Goal: Task Accomplishment & Management: Use online tool/utility

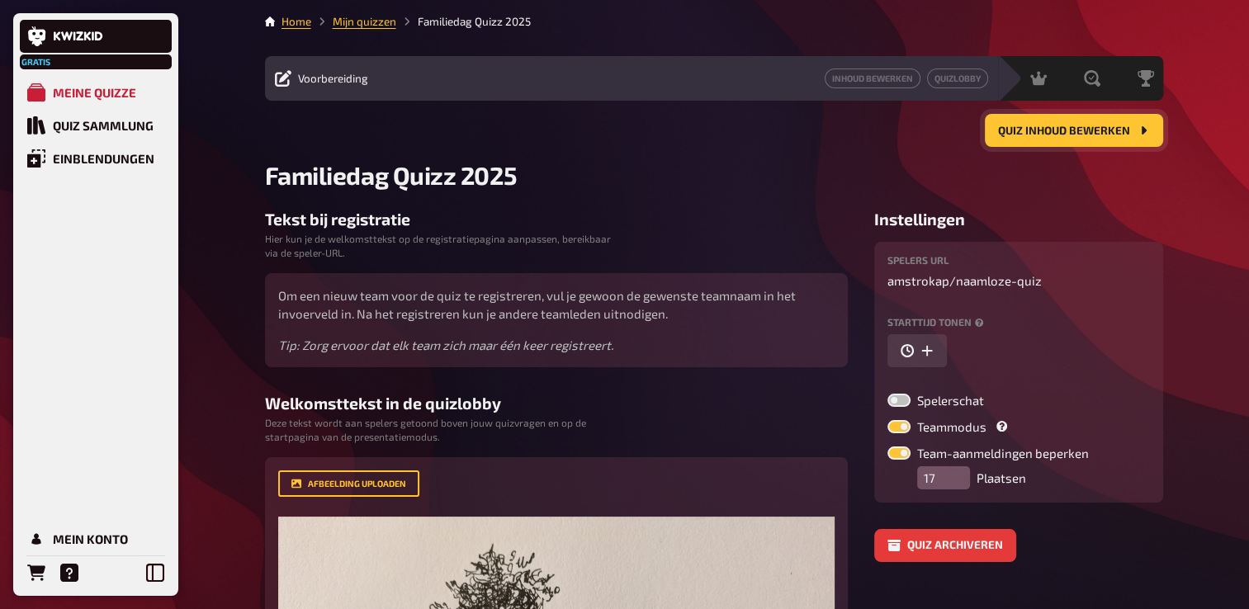
click at [1047, 141] on button "Quiz inhoud bewerken" at bounding box center [1074, 130] width 178 height 33
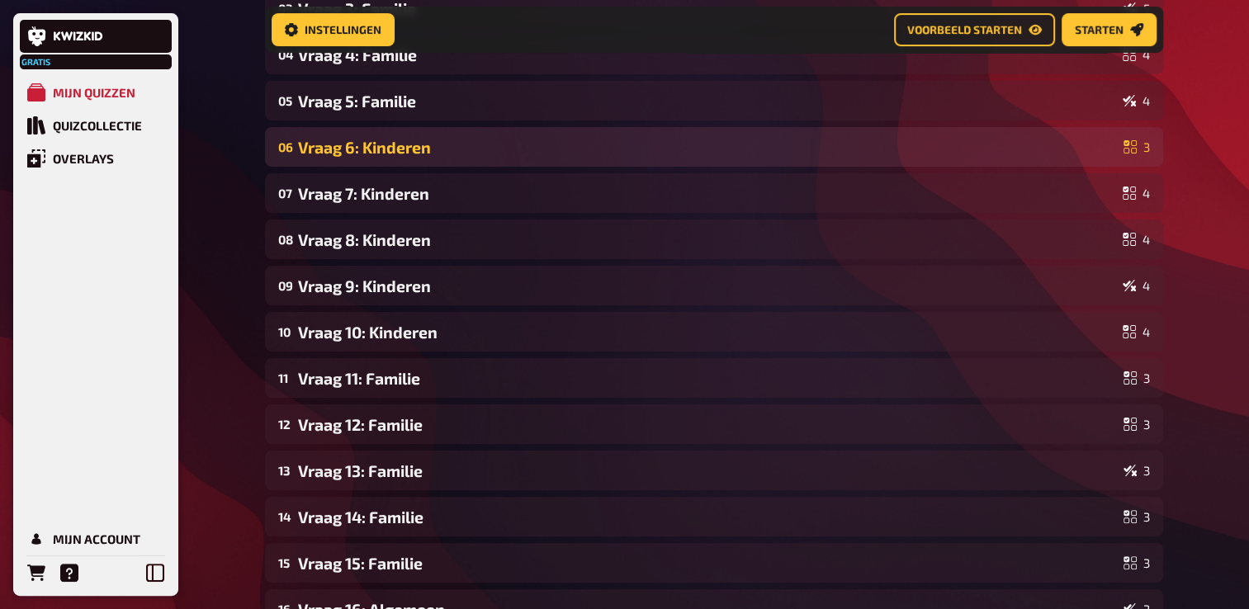
scroll to position [343, 0]
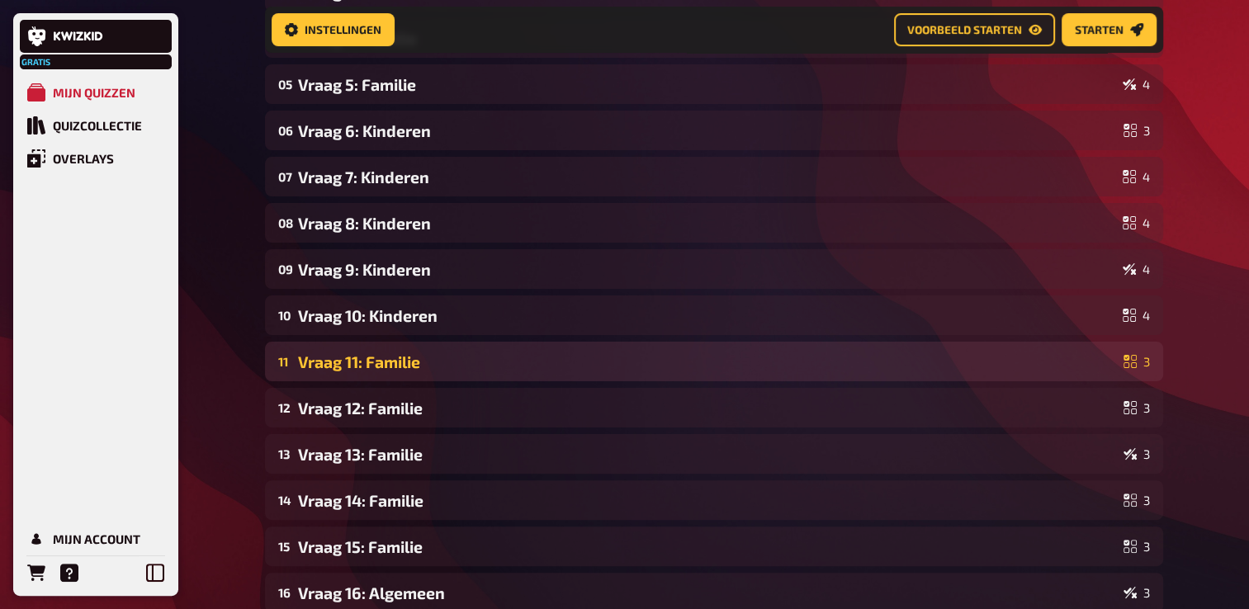
click at [414, 375] on div "11 Vraag 11: Familie 3" at bounding box center [714, 362] width 898 height 40
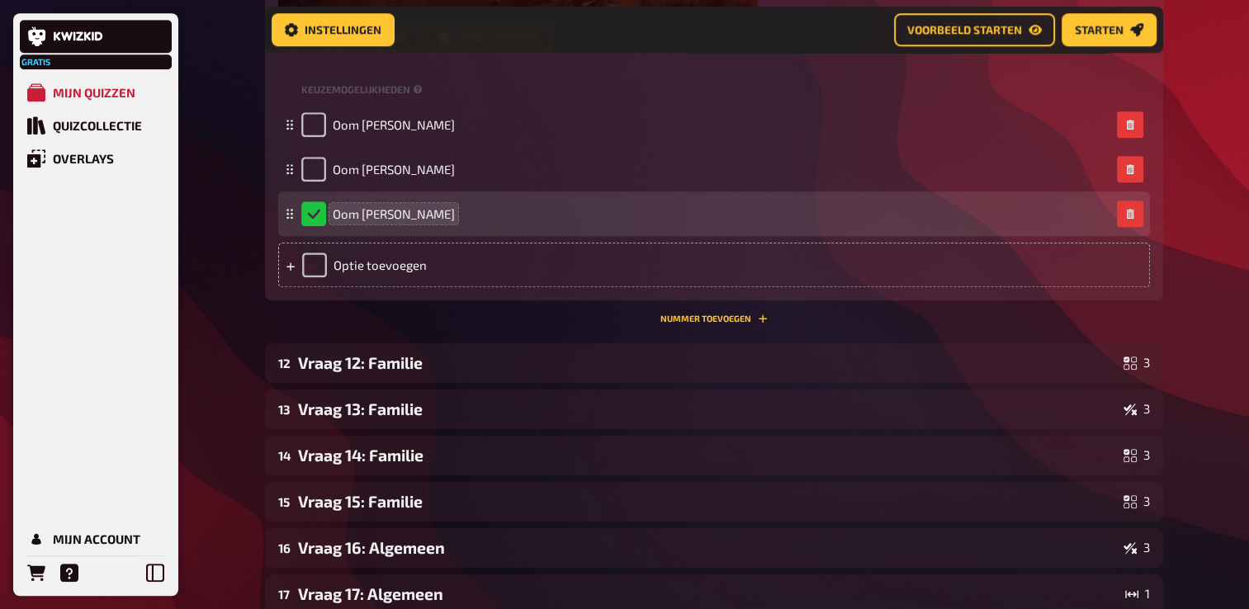
scroll to position [1251, 0]
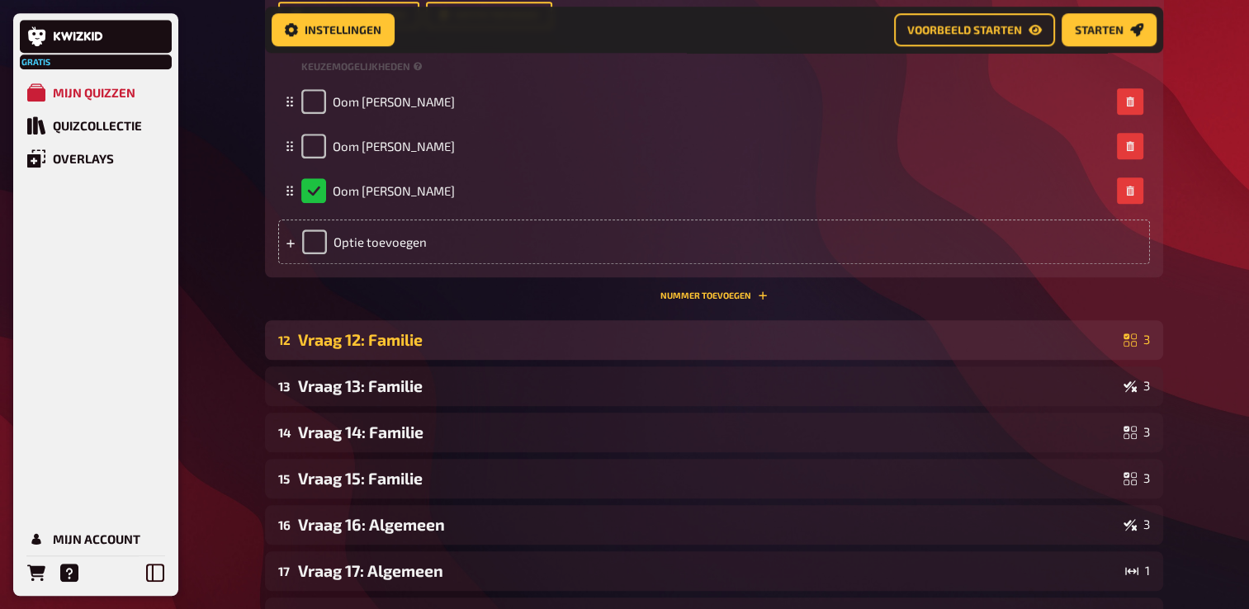
click at [416, 348] on div "Vraag 12: Familie" at bounding box center [707, 339] width 819 height 19
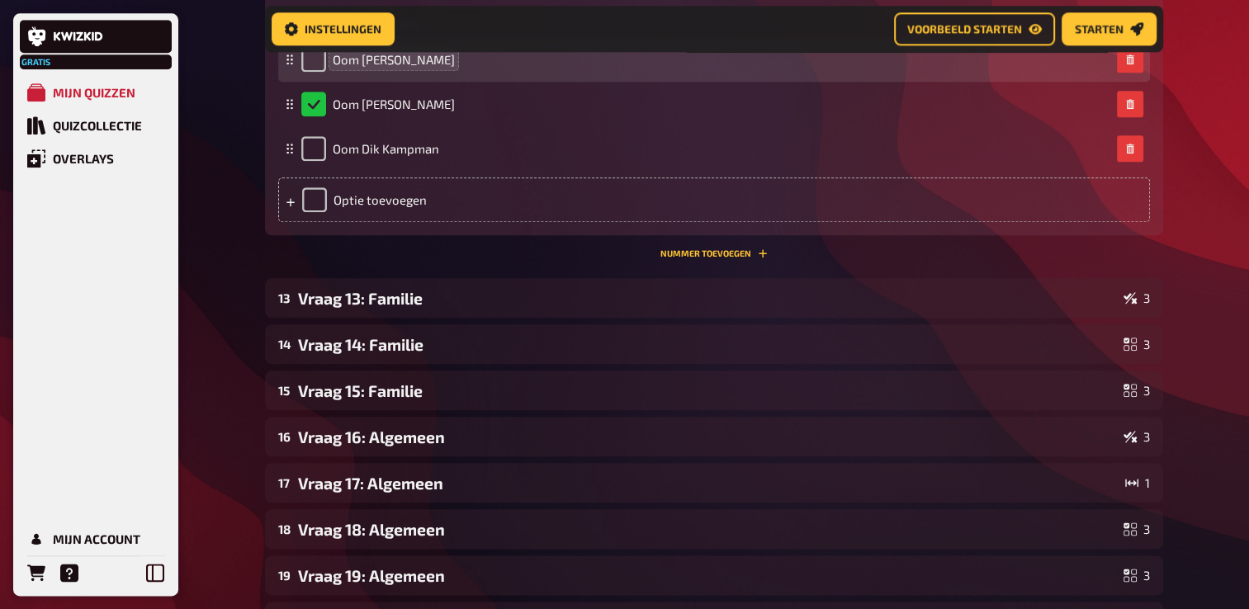
scroll to position [1829, 0]
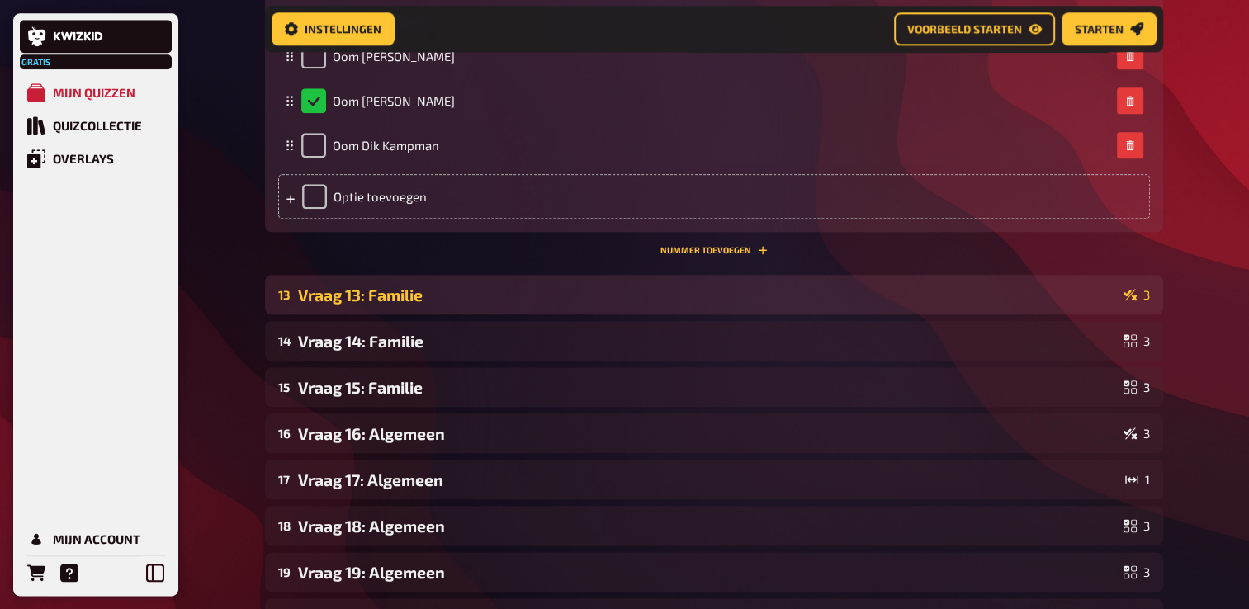
click at [416, 314] on div "13 Vraag 13: Familie 3" at bounding box center [714, 295] width 898 height 40
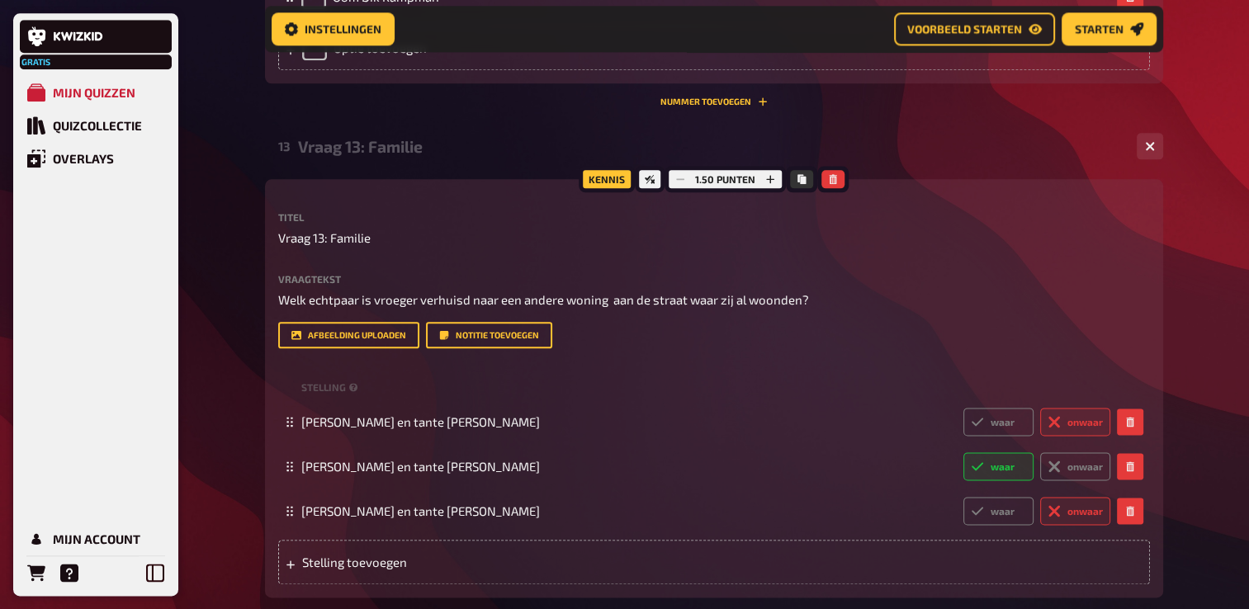
scroll to position [2077, 0]
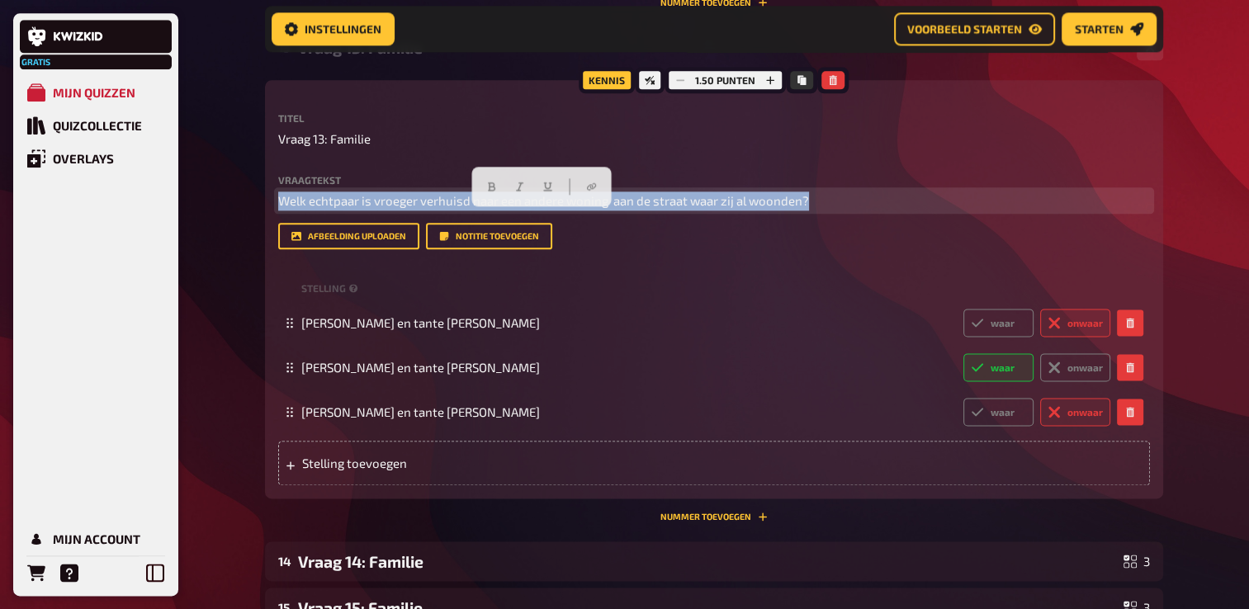
drag, startPoint x: 809, startPoint y: 215, endPoint x: 273, endPoint y: 206, distance: 535.8
click at [273, 206] on div "Kennis 1.50 punten Titel Vraag 13: Familie Vraagtekst Welk echtpaar is vroeger …" at bounding box center [714, 289] width 898 height 418
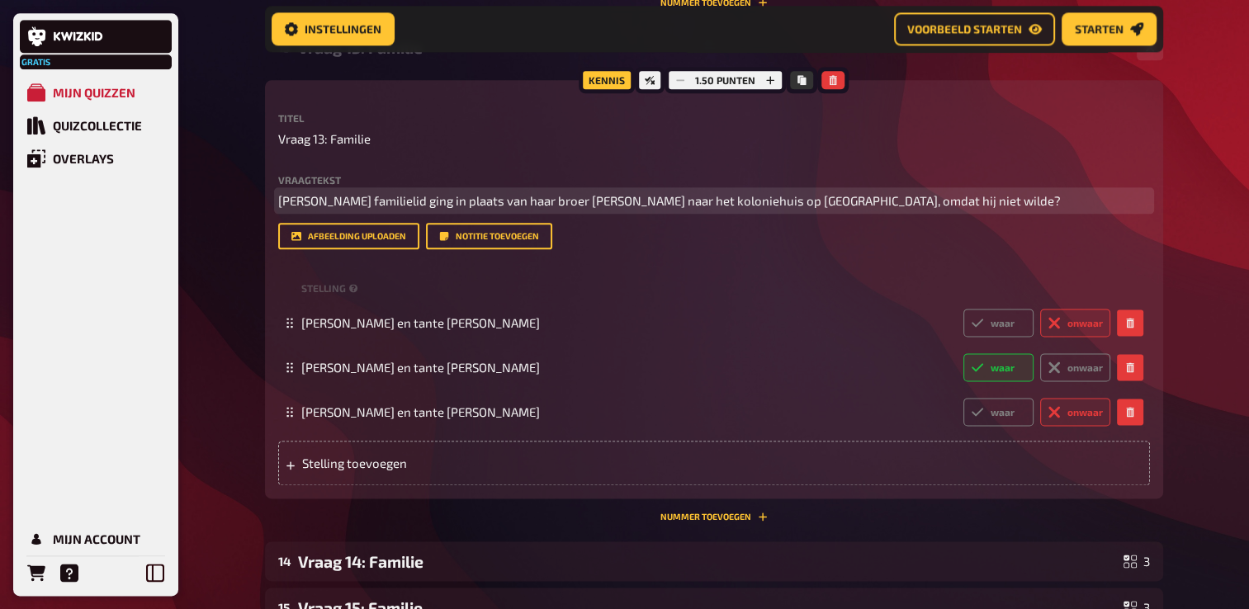
click at [778, 208] on span "[PERSON_NAME] familielid ging in plaats van haar broer [PERSON_NAME] naar het k…" at bounding box center [669, 200] width 783 height 15
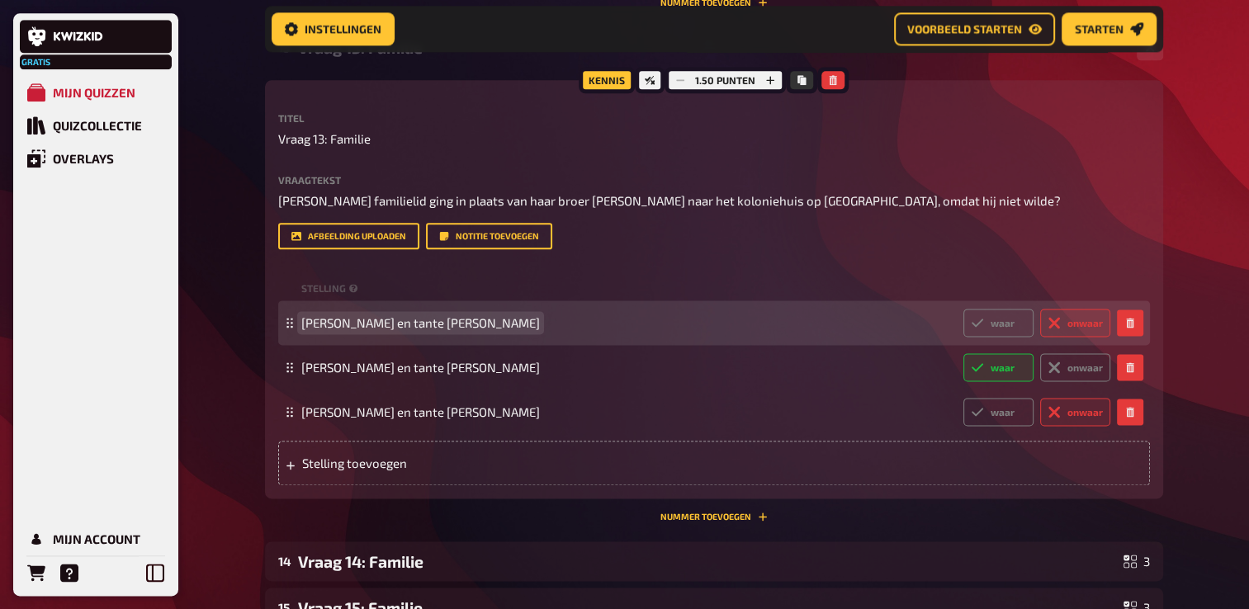
click at [498, 330] on span "[PERSON_NAME] en tante [PERSON_NAME]" at bounding box center [625, 322] width 649 height 15
click at [492, 330] on span "[PERSON_NAME] en tante [PERSON_NAME]" at bounding box center [625, 322] width 649 height 15
drag, startPoint x: 377, startPoint y: 338, endPoint x: 390, endPoint y: 348, distance: 16.0
click at [381, 330] on span "[PERSON_NAME] en tante [PERSON_NAME]" at bounding box center [420, 322] width 239 height 15
click at [994, 337] on label "waar" at bounding box center [998, 323] width 70 height 28
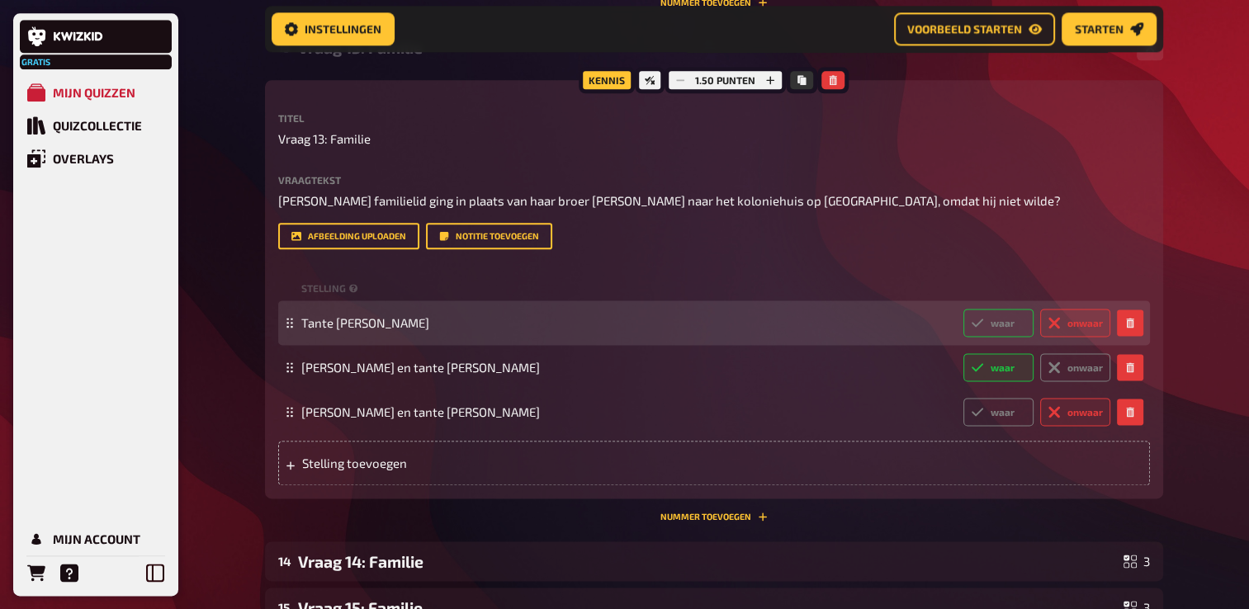
click at [963, 309] on input "waar" at bounding box center [962, 308] width 1 height 1
radio input "true"
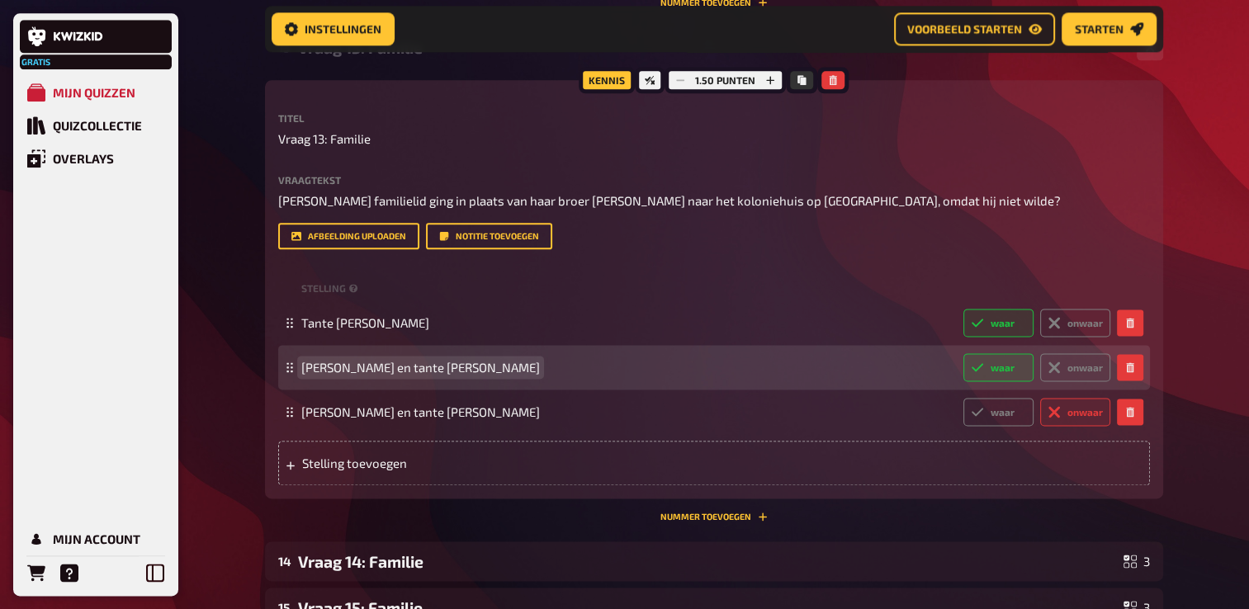
click at [532, 375] on span "[PERSON_NAME] en tante [PERSON_NAME]" at bounding box center [625, 367] width 649 height 15
drag, startPoint x: 522, startPoint y: 390, endPoint x: 468, endPoint y: 398, distance: 54.3
click at [468, 381] on div "Oom [PERSON_NAME] en tante [PERSON_NAME] waar onwaar" at bounding box center [705, 367] width 809 height 28
click at [529, 375] on span "[PERSON_NAME] en tante [PERSON_NAME]" at bounding box center [625, 367] width 649 height 15
click at [508, 375] on span "[PERSON_NAME] en tante [PERSON_NAME]" at bounding box center [420, 367] width 239 height 15
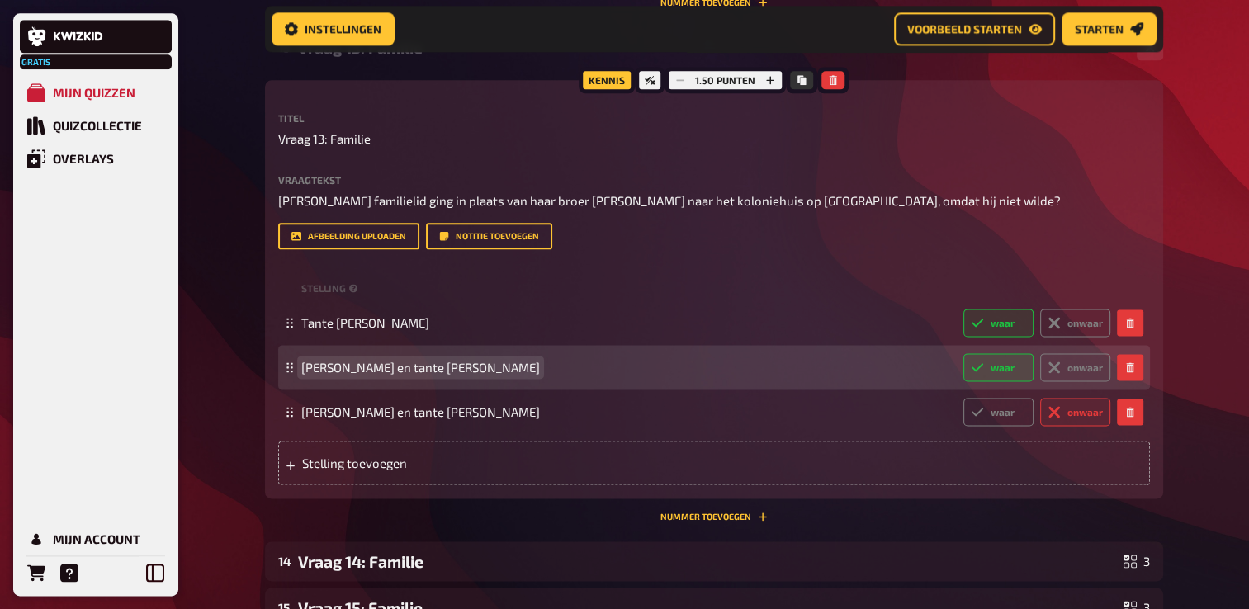
click at [522, 375] on span "[PERSON_NAME] en tante [PERSON_NAME]" at bounding box center [625, 367] width 649 height 15
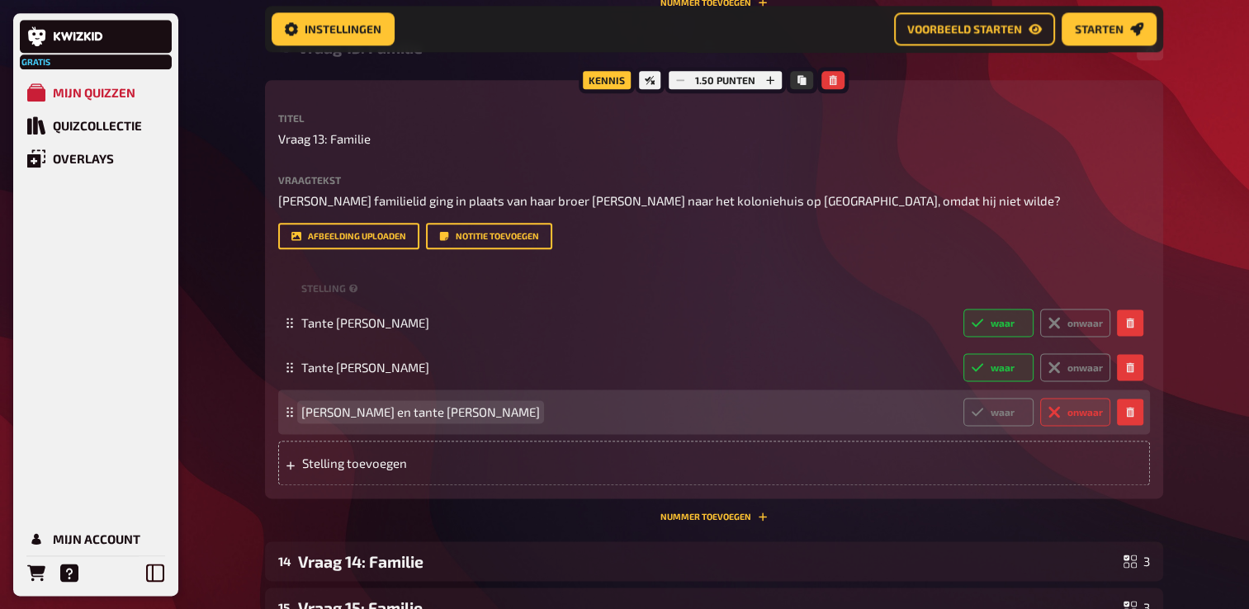
click at [535, 419] on span "[PERSON_NAME] en tante [PERSON_NAME]" at bounding box center [625, 411] width 649 height 15
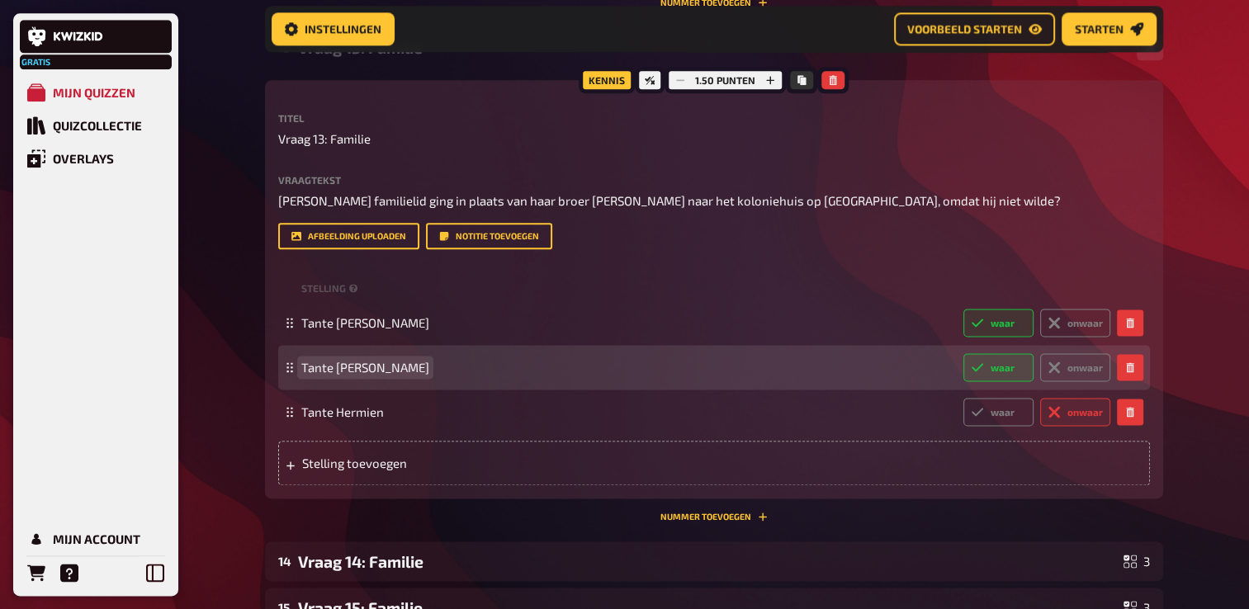
click at [391, 381] on div "Tante [PERSON_NAME] waar onwaar" at bounding box center [705, 367] width 809 height 28
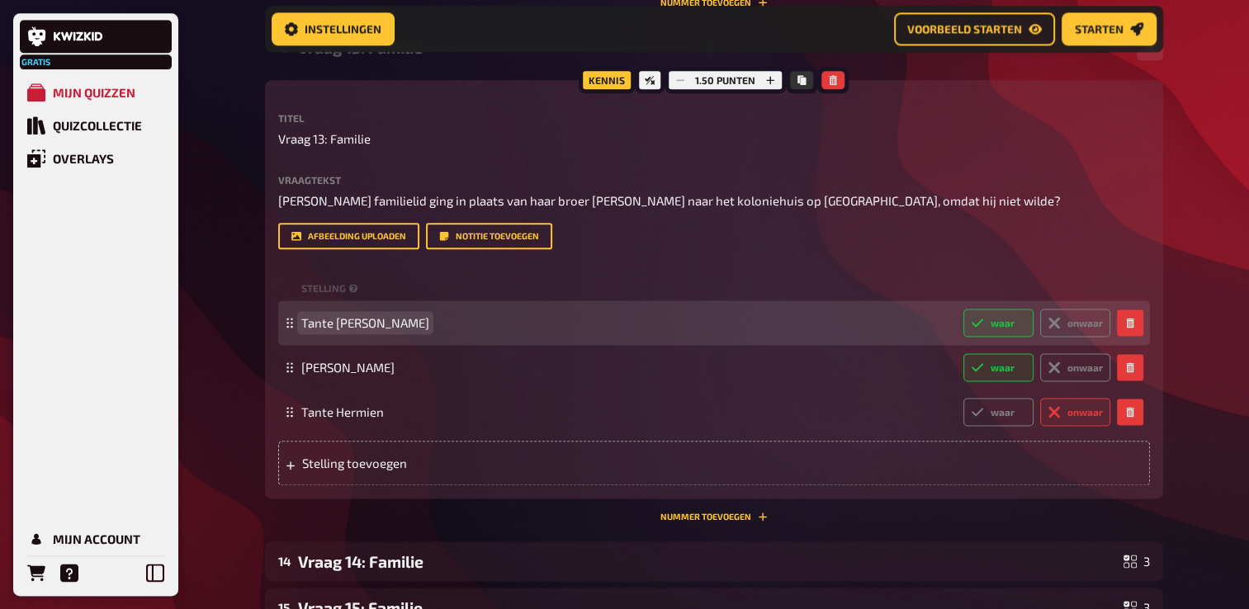
click at [411, 330] on span "Tante [PERSON_NAME]" at bounding box center [365, 322] width 128 height 15
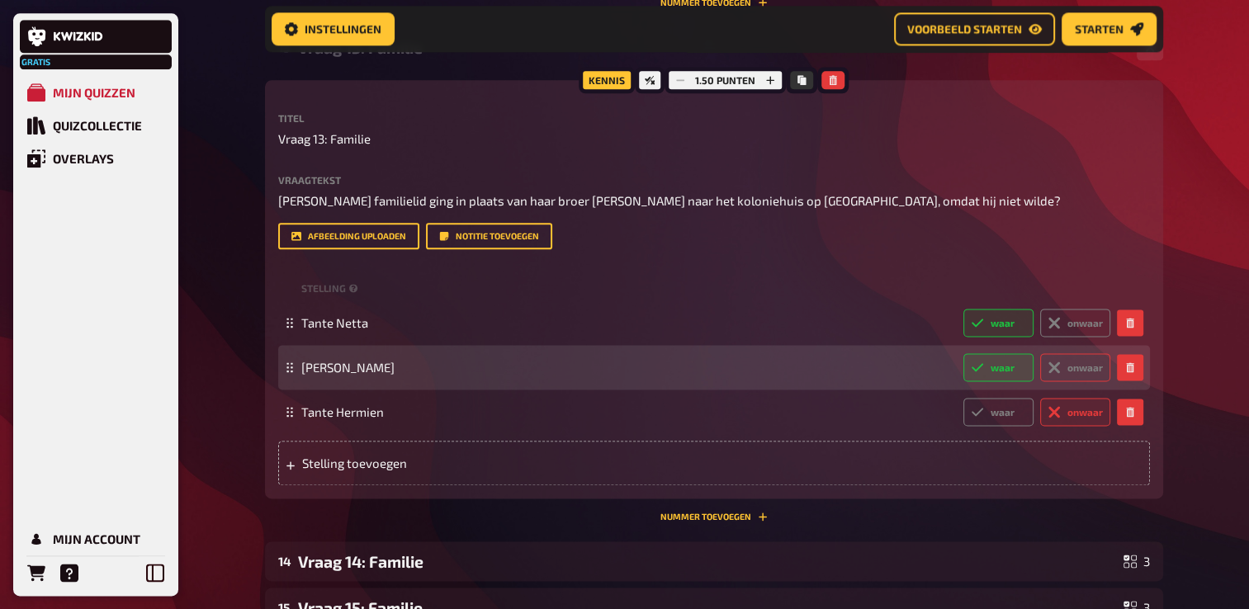
click at [1076, 381] on label "onwaar" at bounding box center [1075, 367] width 70 height 28
click at [963, 353] on input "onwaar" at bounding box center [962, 352] width 1 height 1
radio input "true"
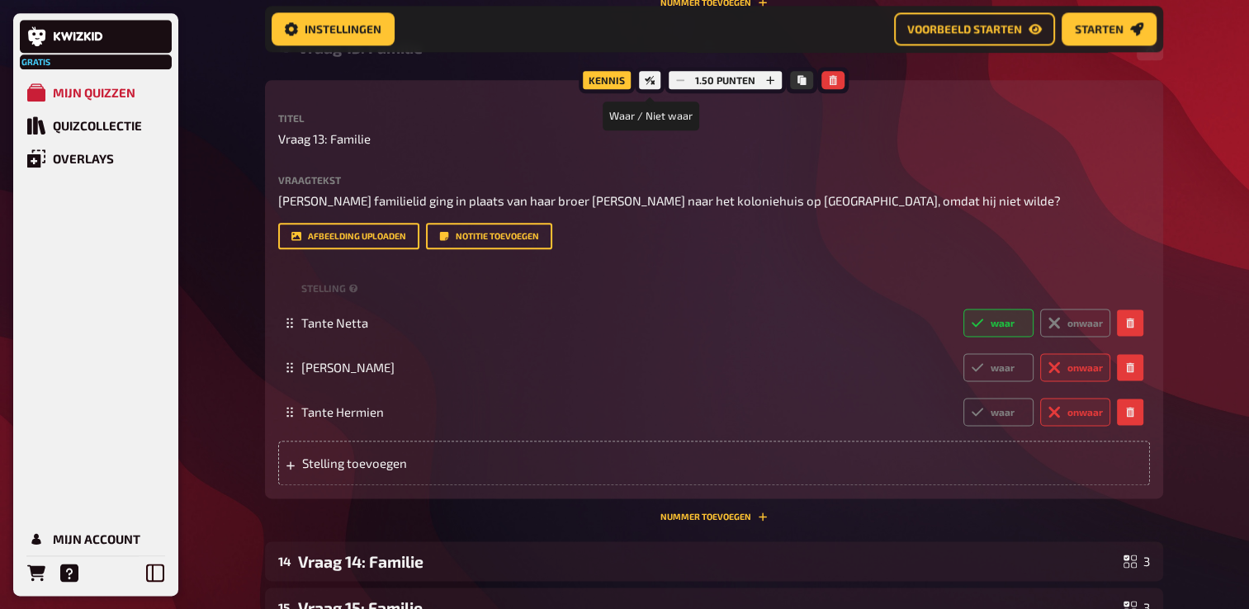
click at [655, 93] on div at bounding box center [650, 80] width 30 height 26
click at [648, 85] on icon at bounding box center [650, 80] width 10 height 10
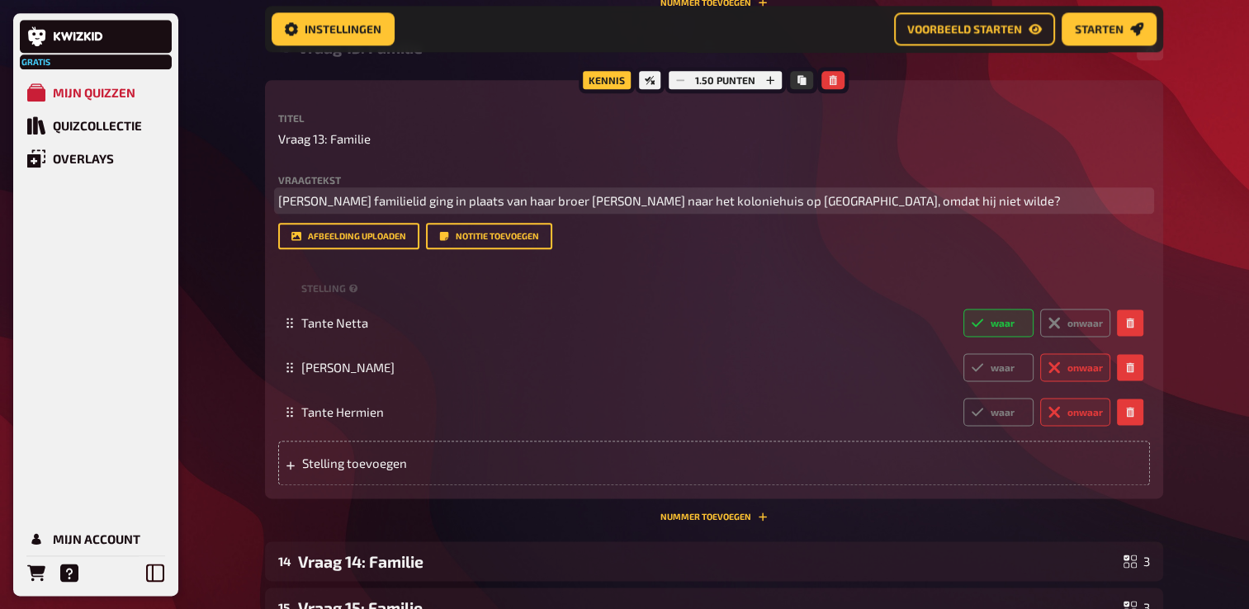
click at [1045, 210] on p "[PERSON_NAME] familielid ging in plaats van haar broer [PERSON_NAME] naar het k…" at bounding box center [714, 200] width 872 height 19
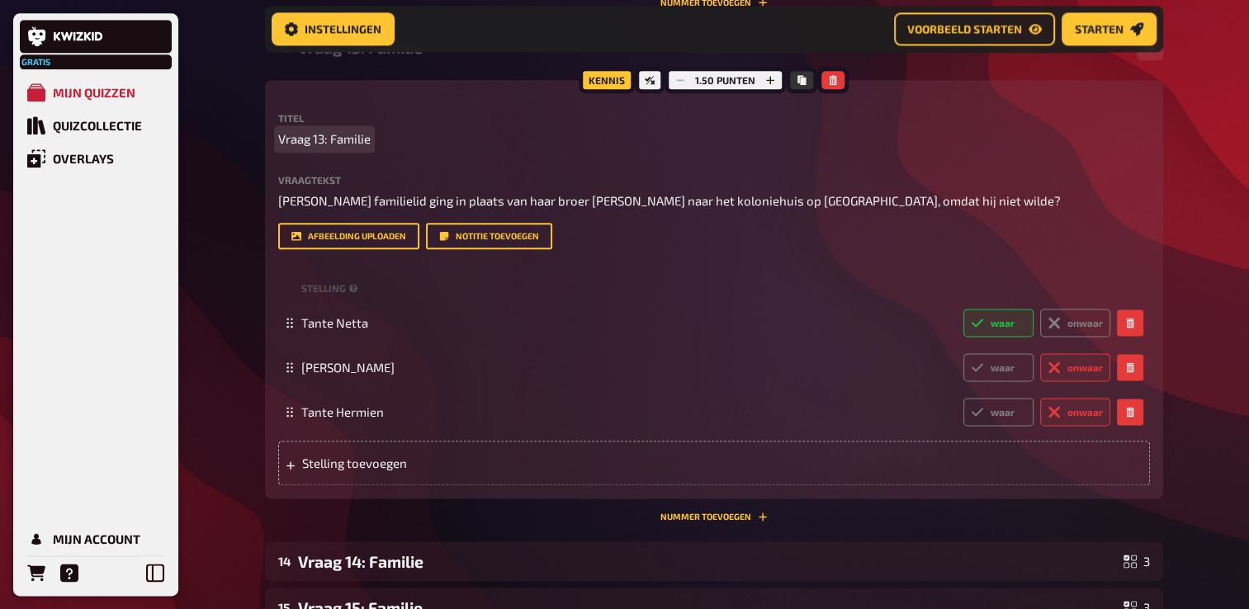
click at [997, 149] on p "Vraag 13: Familie" at bounding box center [714, 139] width 872 height 19
click at [648, 85] on icon at bounding box center [650, 80] width 10 height 9
click at [648, 85] on icon at bounding box center [650, 80] width 10 height 10
click at [618, 93] on div "Kennis" at bounding box center [607, 80] width 56 height 26
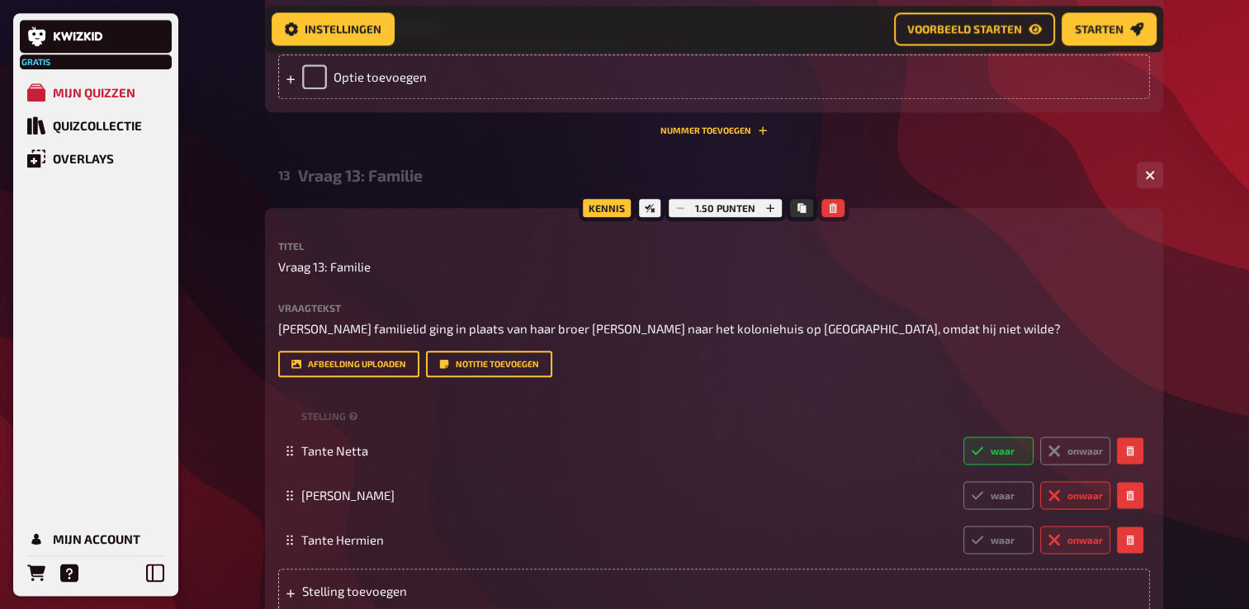
scroll to position [1912, 0]
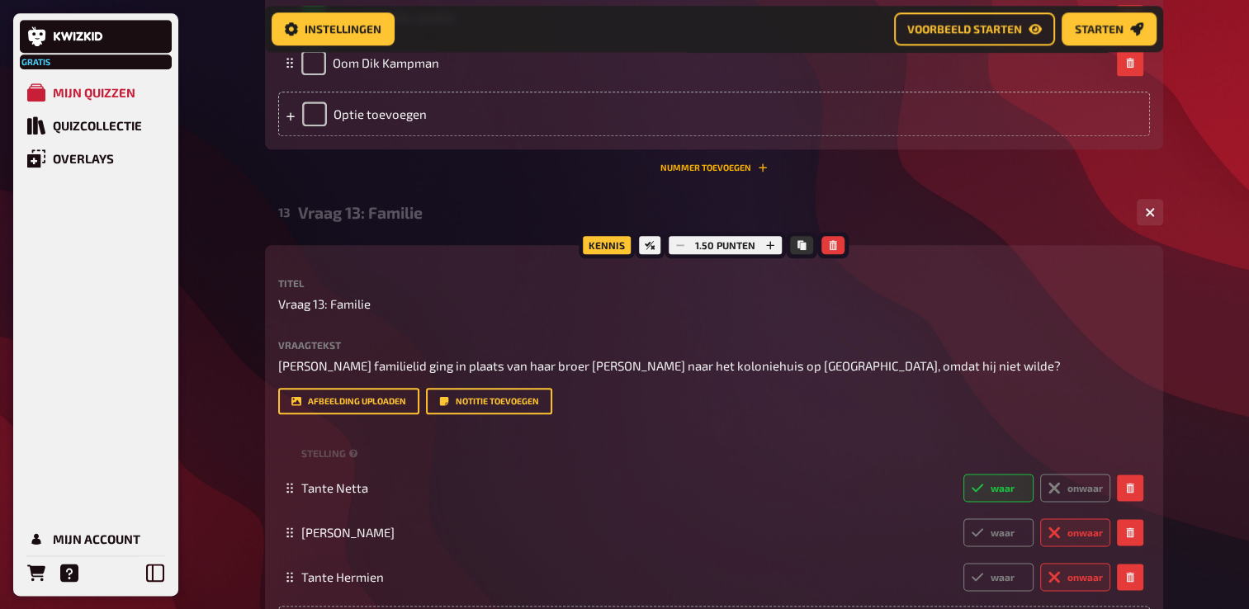
click at [734, 173] on button "Nummer toevoegen" at bounding box center [713, 168] width 107 height 10
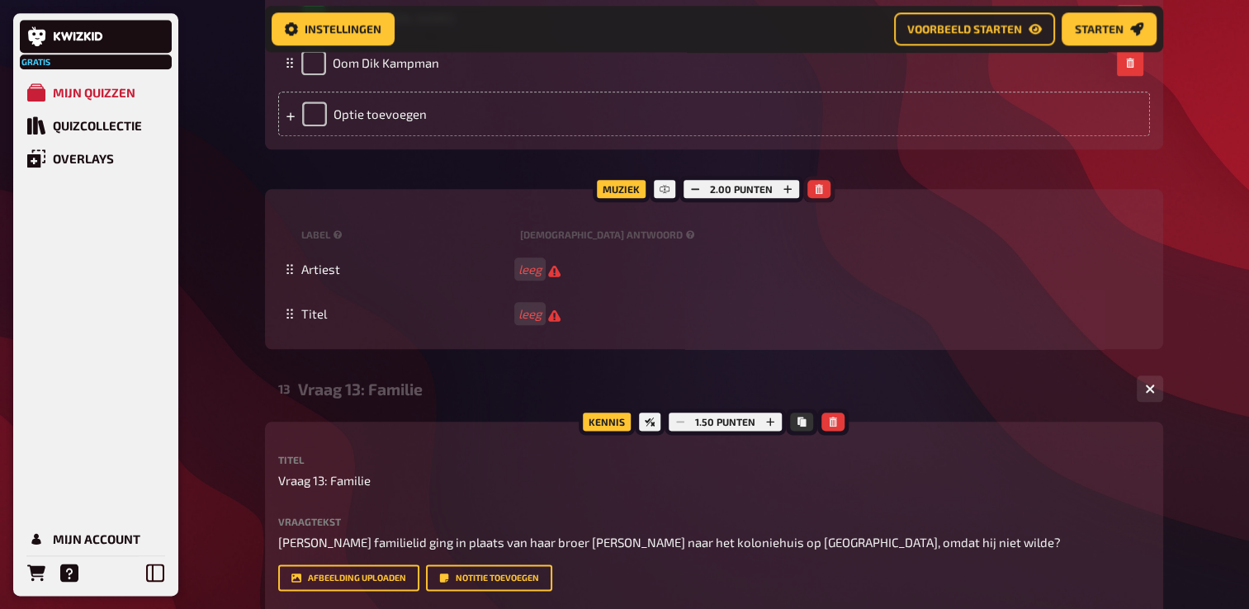
click at [819, 198] on button "button" at bounding box center [818, 189] width 23 height 18
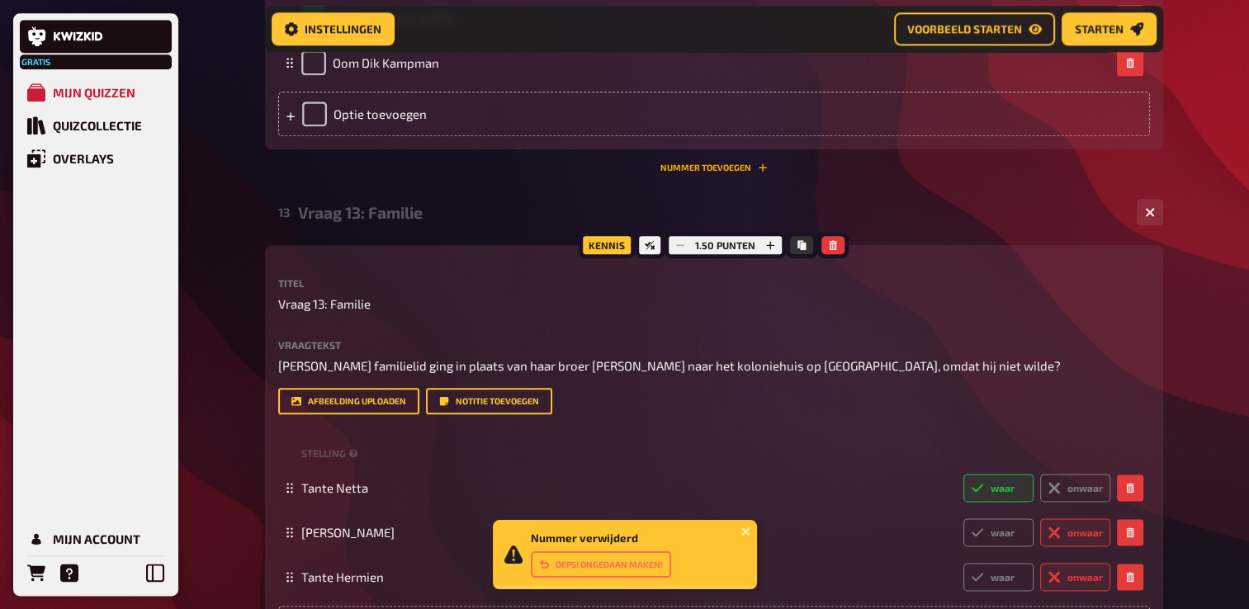
click at [707, 173] on button "Nummer toevoegen" at bounding box center [713, 168] width 107 height 10
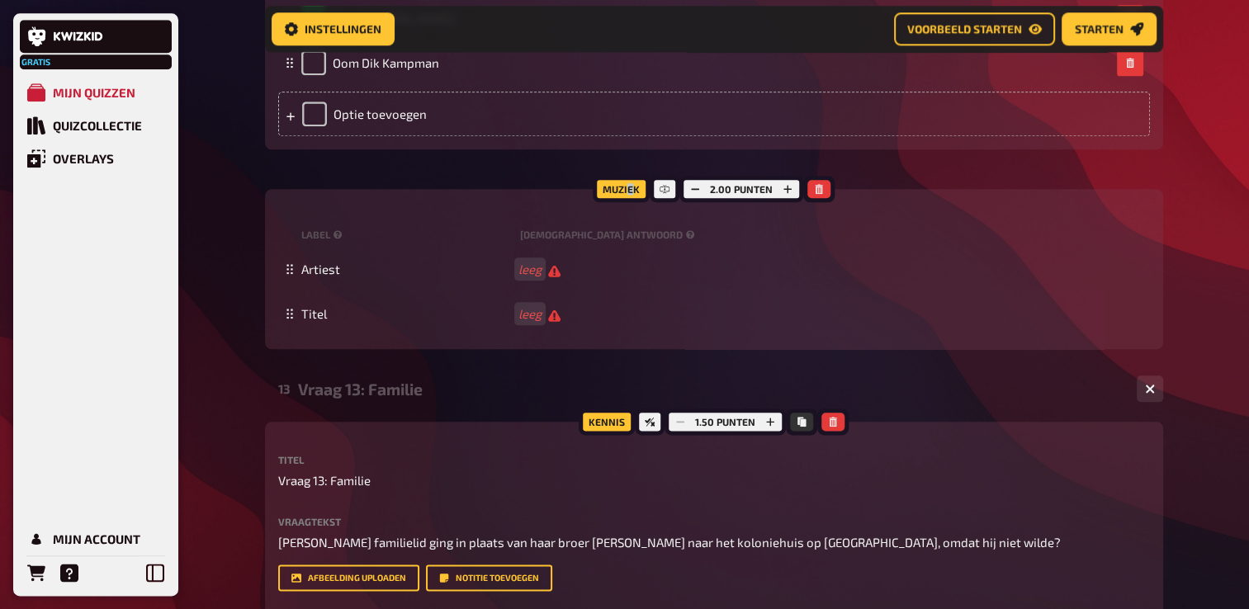
click at [631, 202] on div "Muziek" at bounding box center [621, 189] width 57 height 26
drag, startPoint x: 631, startPoint y: 206, endPoint x: 665, endPoint y: 206, distance: 34.7
click at [665, 194] on icon at bounding box center [665, 189] width 10 height 10
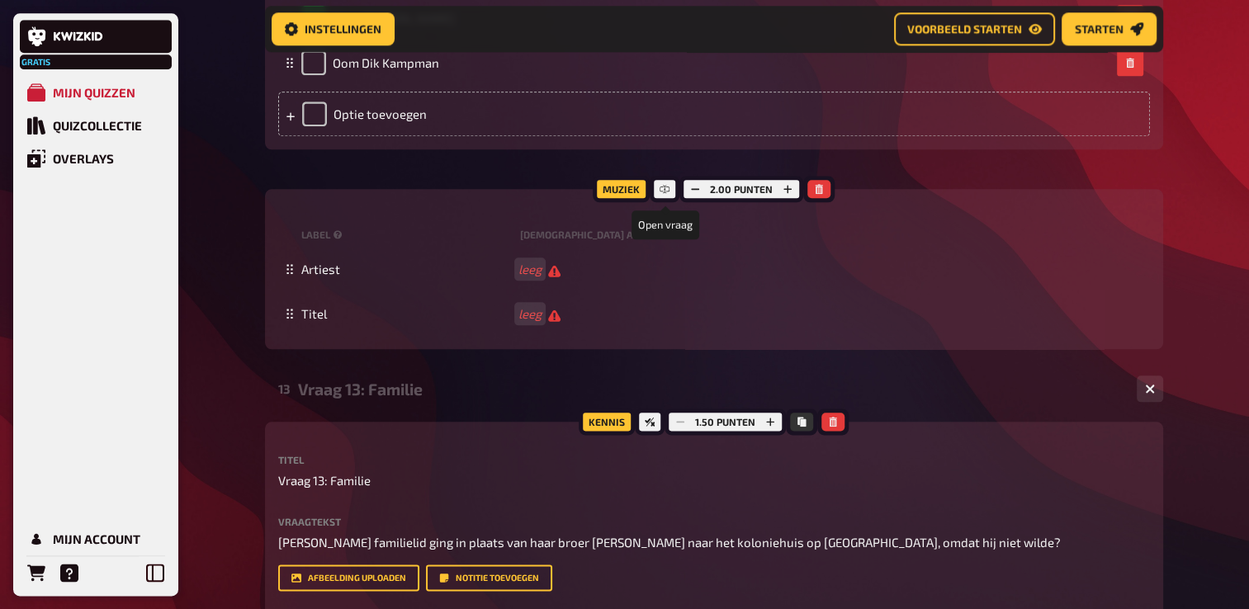
click at [665, 194] on icon at bounding box center [665, 189] width 10 height 10
click at [621, 202] on div "Muziek" at bounding box center [621, 189] width 57 height 26
click at [818, 194] on icon "button" at bounding box center [819, 189] width 7 height 10
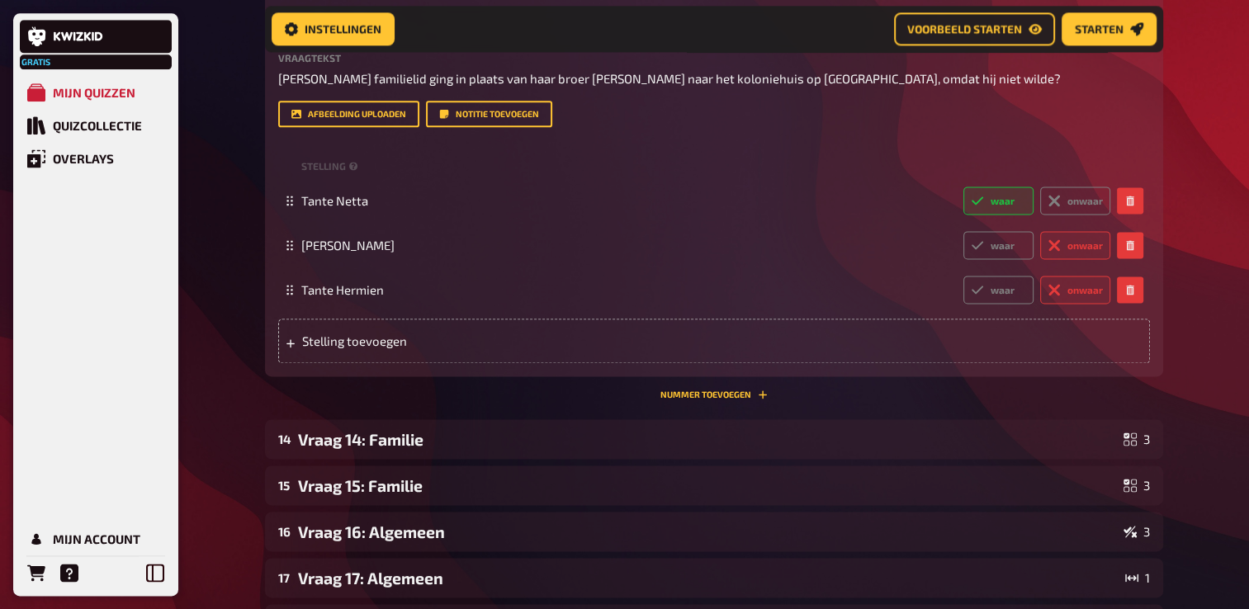
scroll to position [2242, 0]
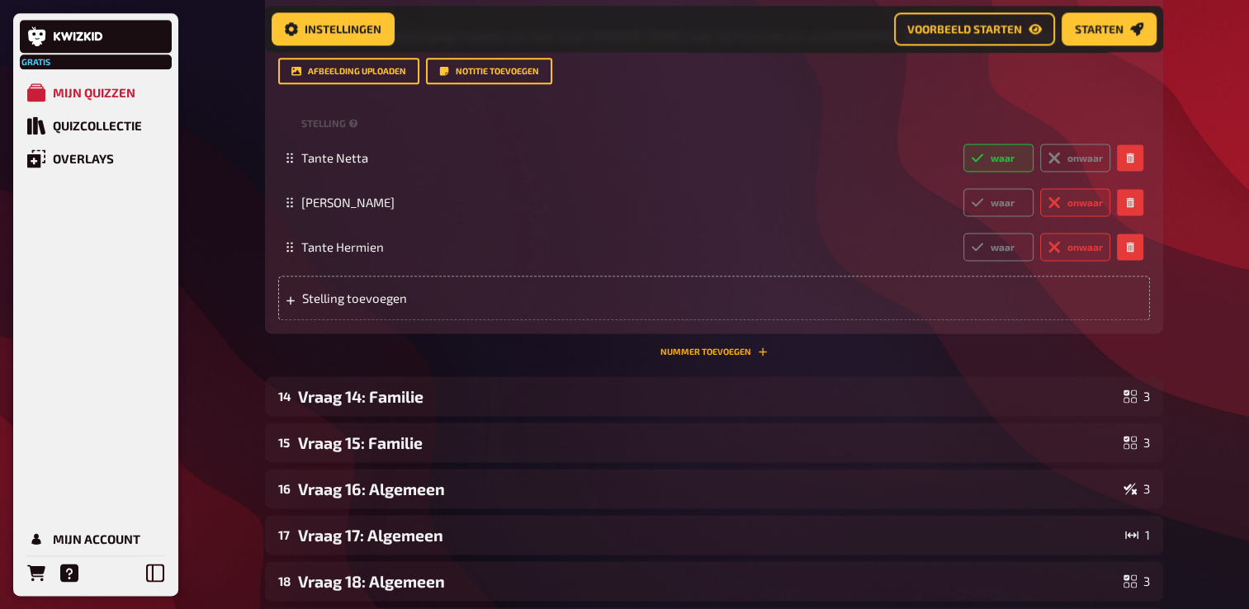
click at [711, 357] on button "Nummer toevoegen" at bounding box center [713, 352] width 107 height 10
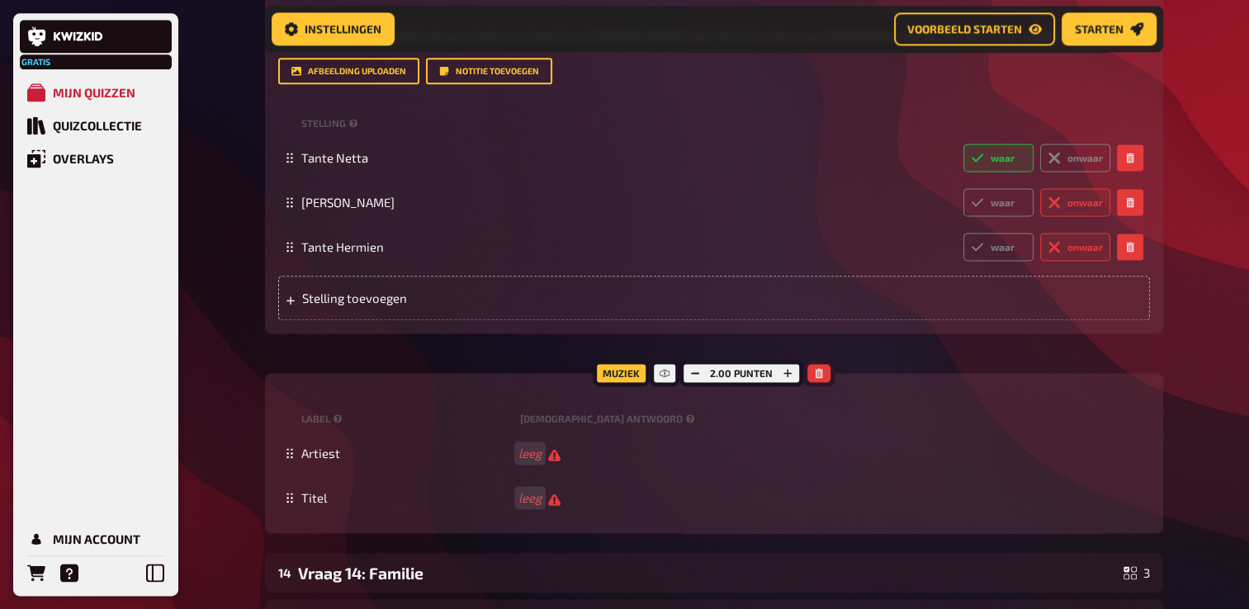
click at [816, 378] on icon "button" at bounding box center [819, 373] width 7 height 10
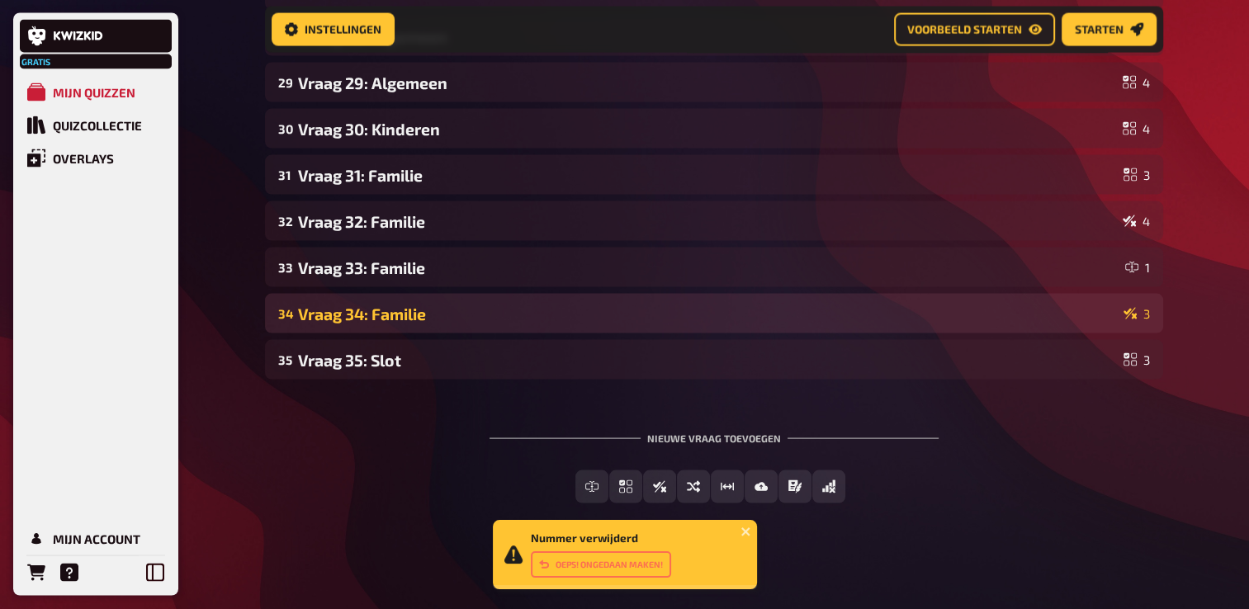
scroll to position [3268, 0]
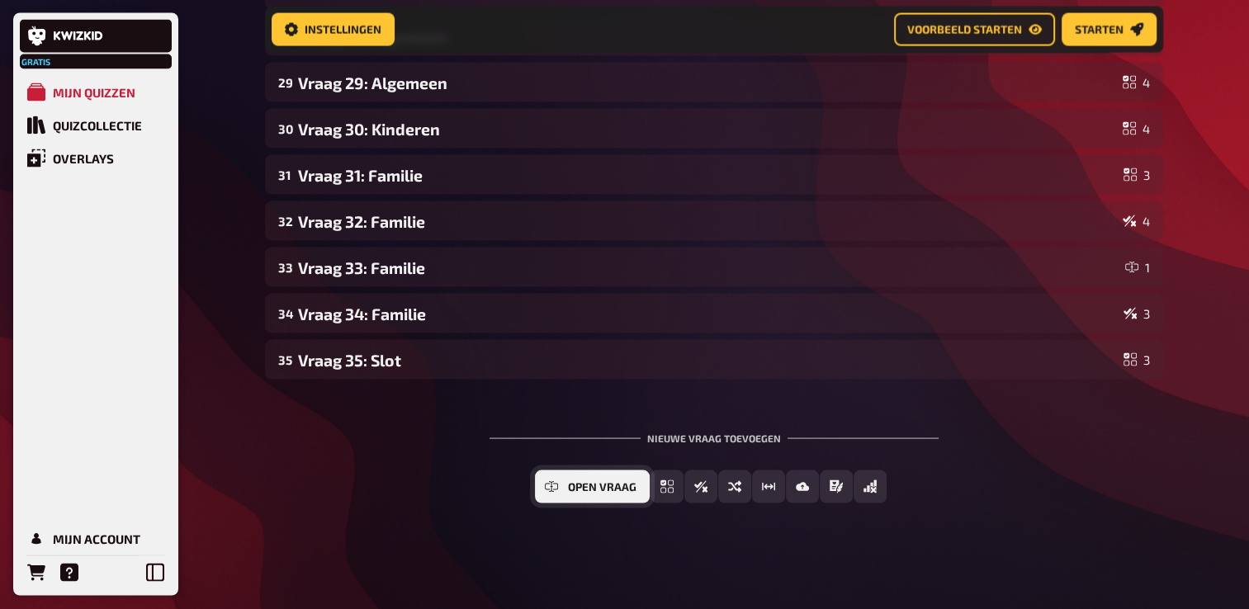
click at [556, 484] on icon "Open vraag" at bounding box center [551, 487] width 13 height 7
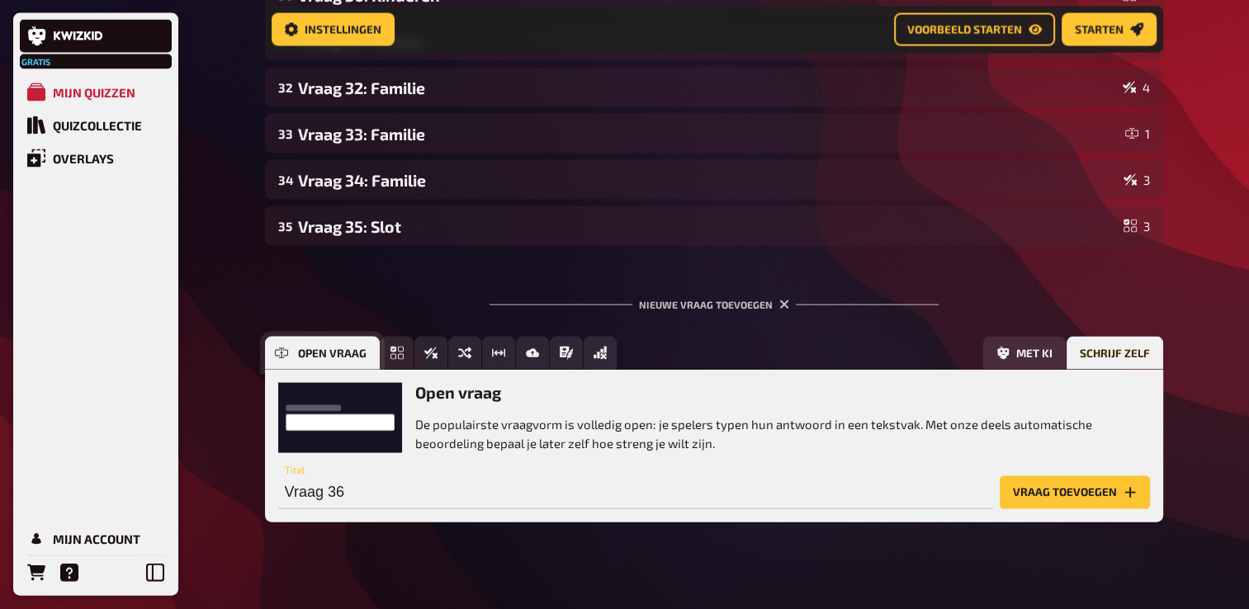
scroll to position [3420, 0]
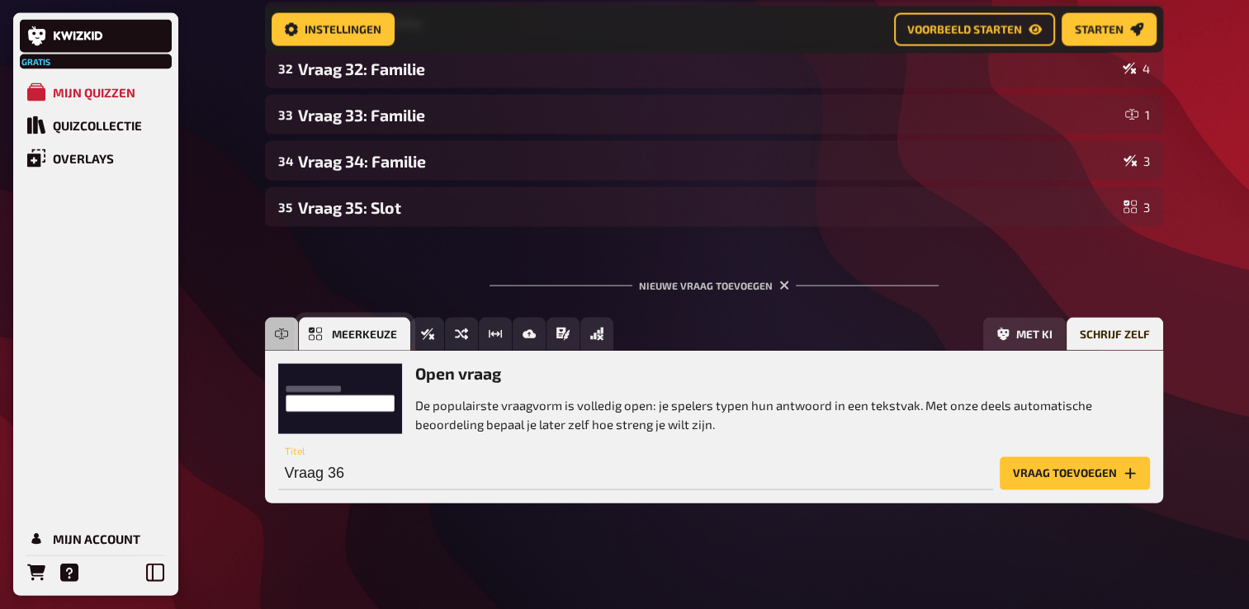
click at [310, 341] on icon "Meerkeuze" at bounding box center [315, 334] width 13 height 13
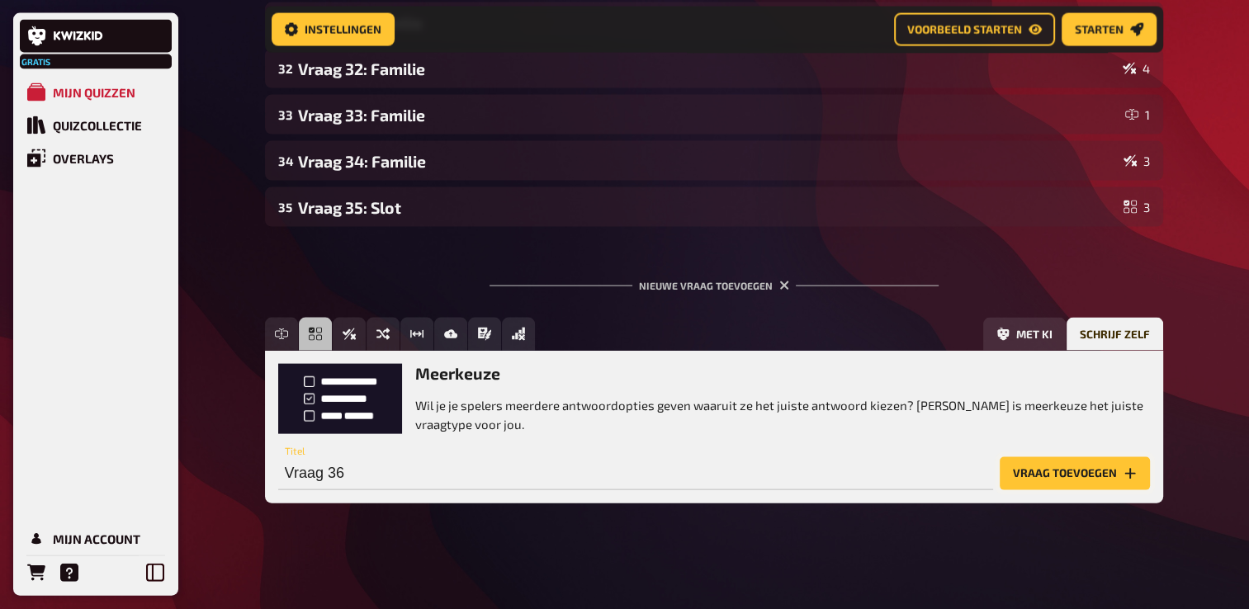
click at [1049, 476] on button "Vraag toevoegen" at bounding box center [1075, 473] width 150 height 33
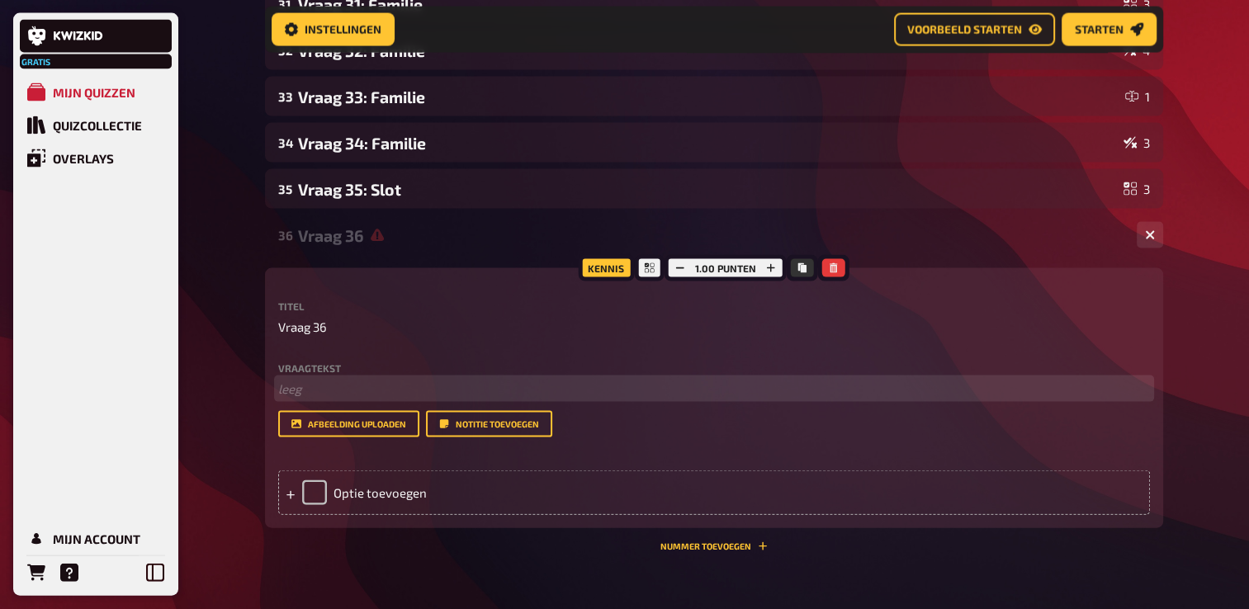
click at [350, 399] on p "﻿ leeg" at bounding box center [714, 389] width 872 height 19
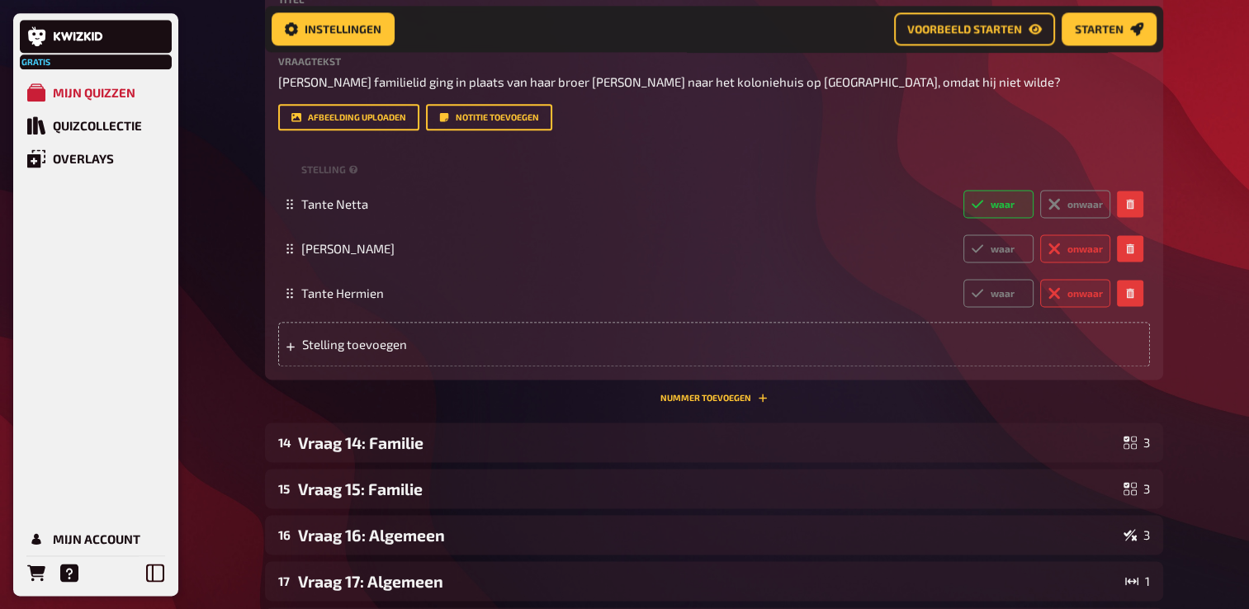
scroll to position [2182, 0]
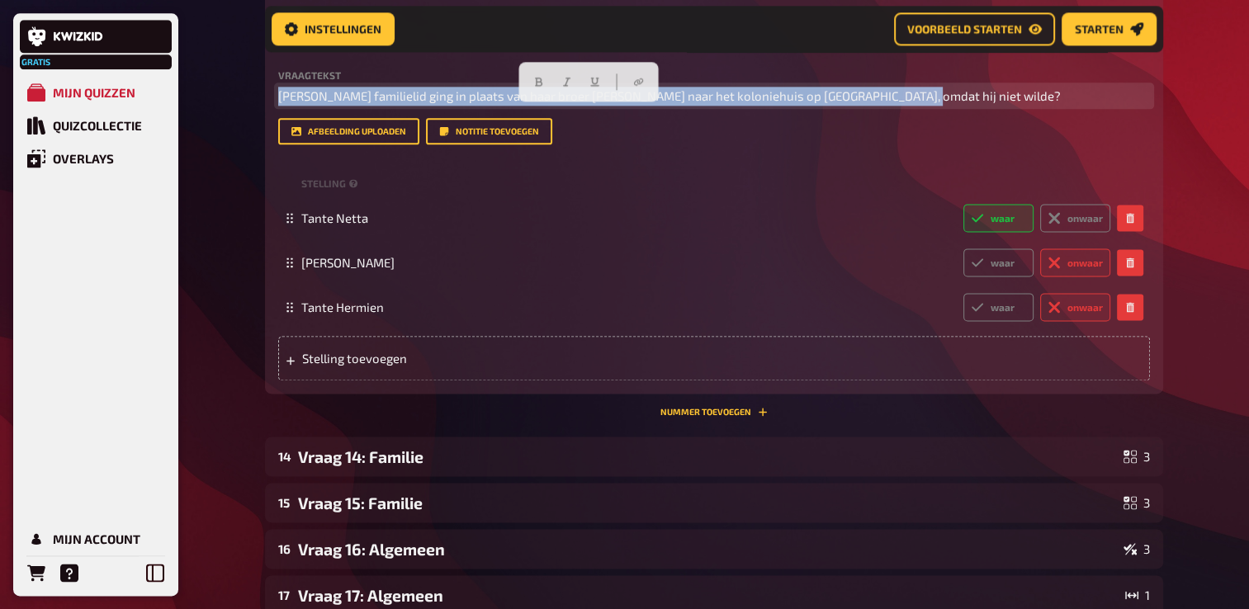
drag, startPoint x: 907, startPoint y: 110, endPoint x: 274, endPoint y: 98, distance: 633.2
click at [274, 98] on div "Kennis 1.50 punten Titel Vraag 13: Familie Vraagtekst [PERSON_NAME] familielid …" at bounding box center [714, 184] width 898 height 418
copy span "[PERSON_NAME] familielid ging in plaats van haar broer [PERSON_NAME] naar het k…"
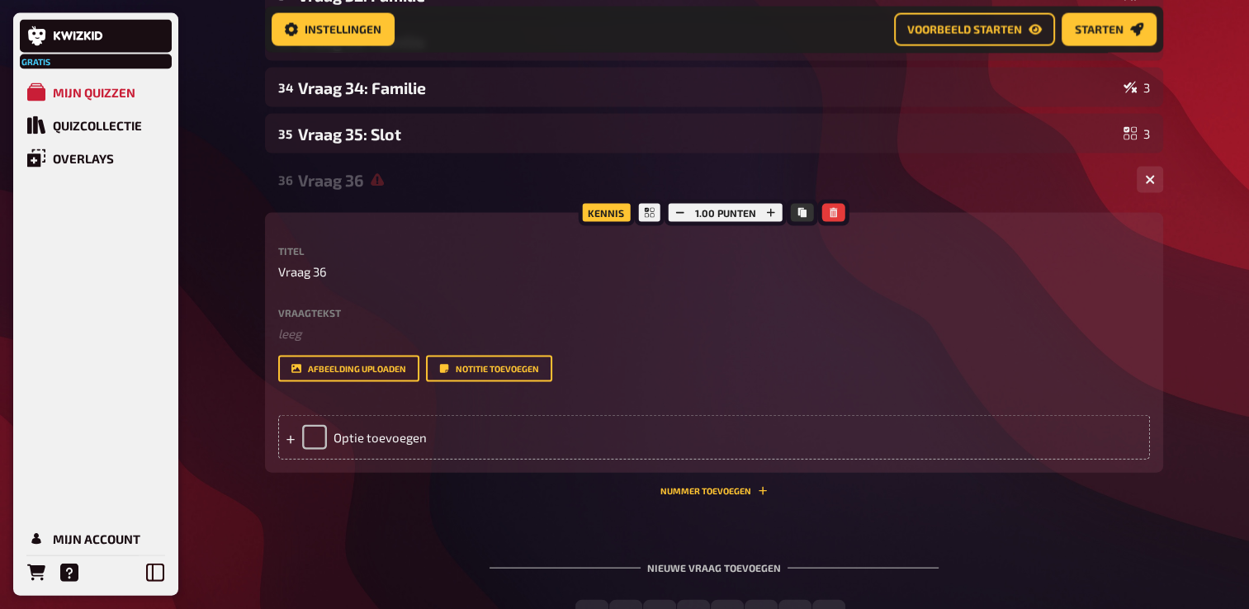
scroll to position [3502, 0]
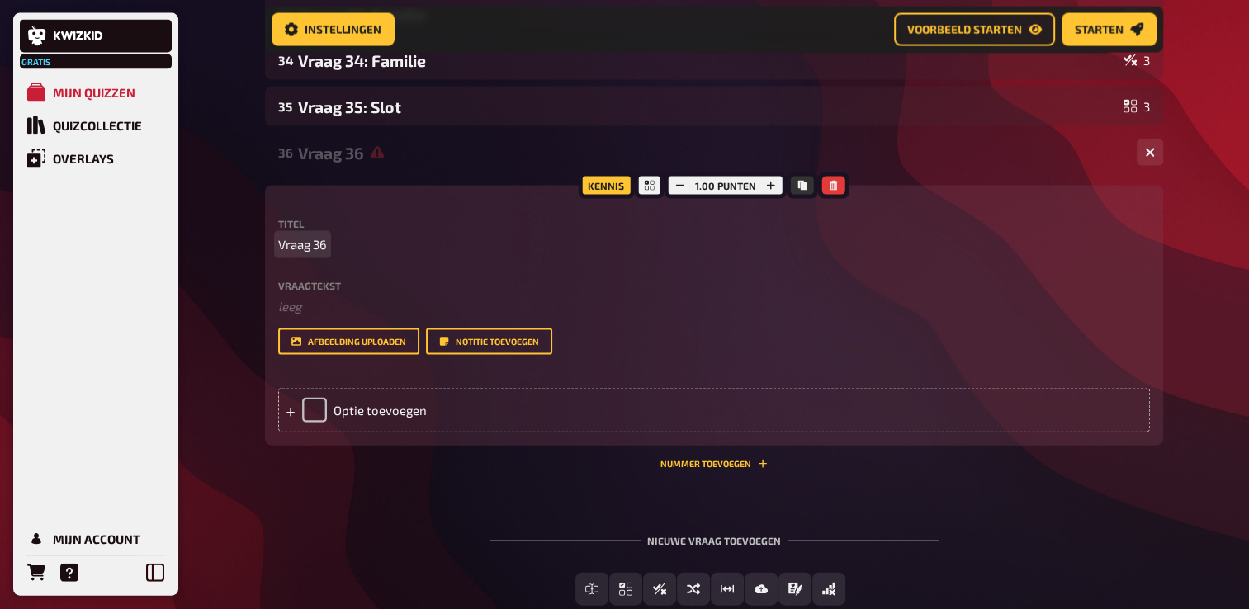
click at [326, 254] on span "Vraag 36" at bounding box center [302, 244] width 49 height 19
drag, startPoint x: 324, startPoint y: 262, endPoint x: 324, endPoint y: 272, distance: 9.9
click at [324, 254] on span "Vraag 13 Familie:" at bounding box center [324, 244] width 92 height 19
click at [370, 254] on span "Vraag 13: Familie:" at bounding box center [326, 244] width 96 height 19
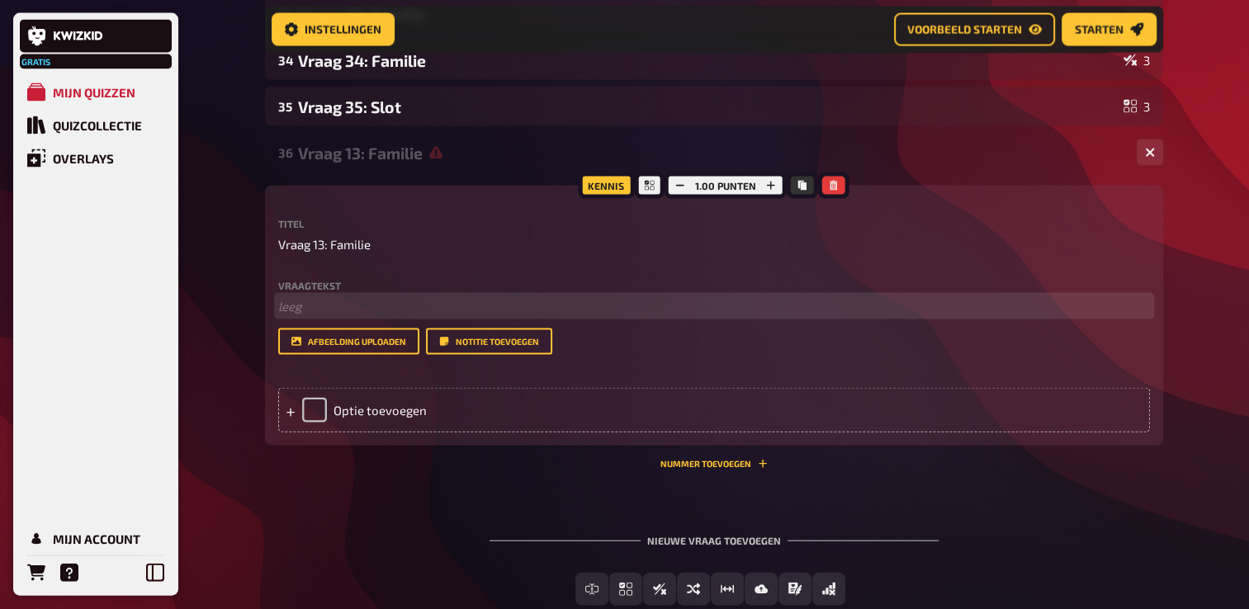
click at [329, 315] on p "﻿ leeg" at bounding box center [714, 306] width 872 height 19
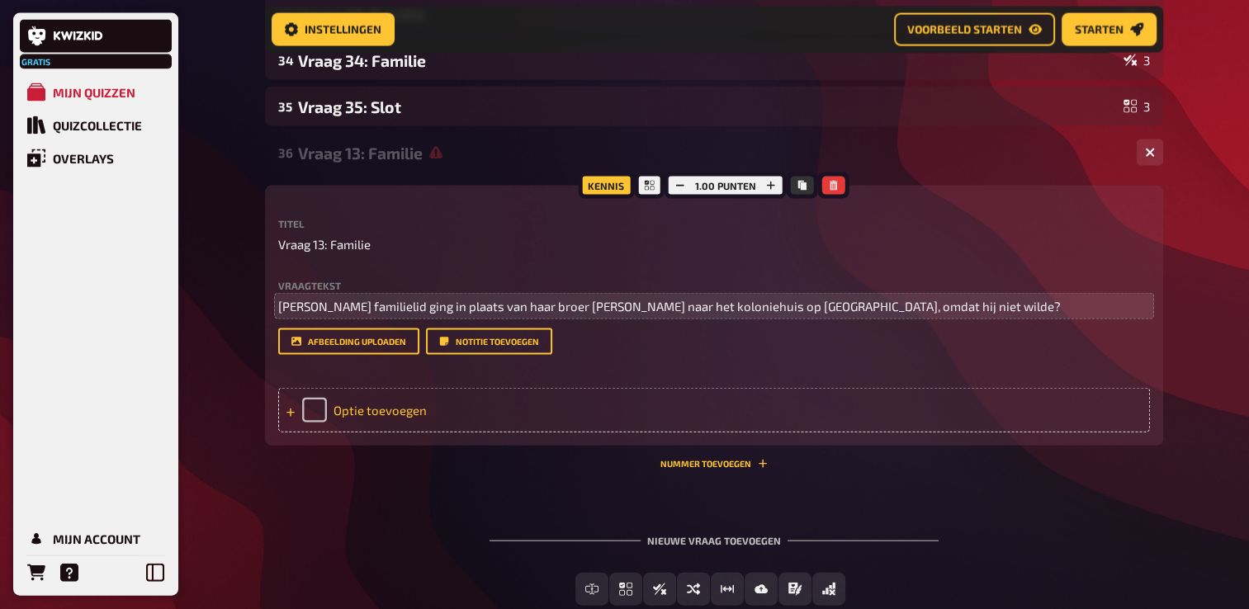
click at [370, 423] on div "Optie toevoegen" at bounding box center [714, 410] width 872 height 45
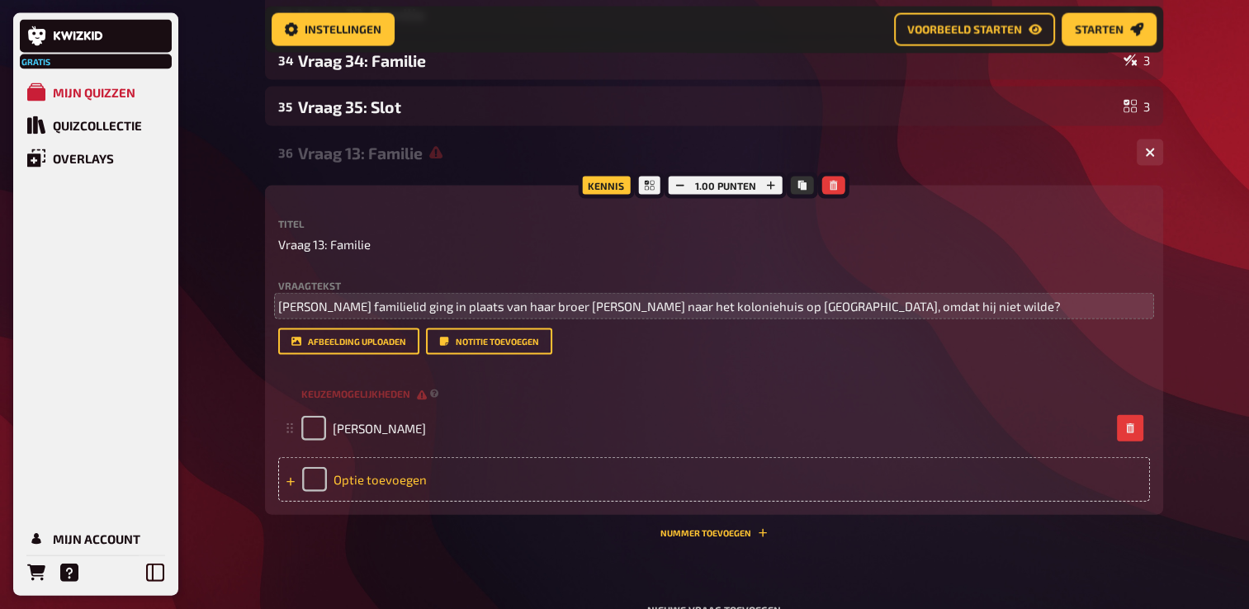
click at [363, 490] on div "Optie toevoegen" at bounding box center [714, 479] width 872 height 45
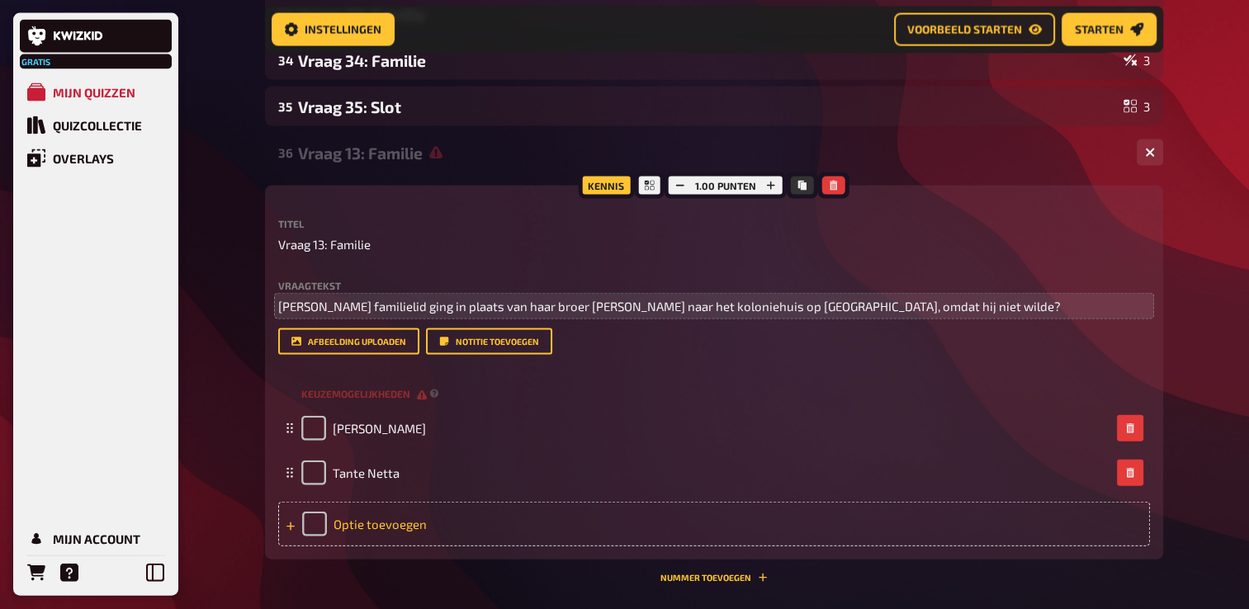
click at [383, 546] on div "Optie toevoegen" at bounding box center [714, 524] width 872 height 45
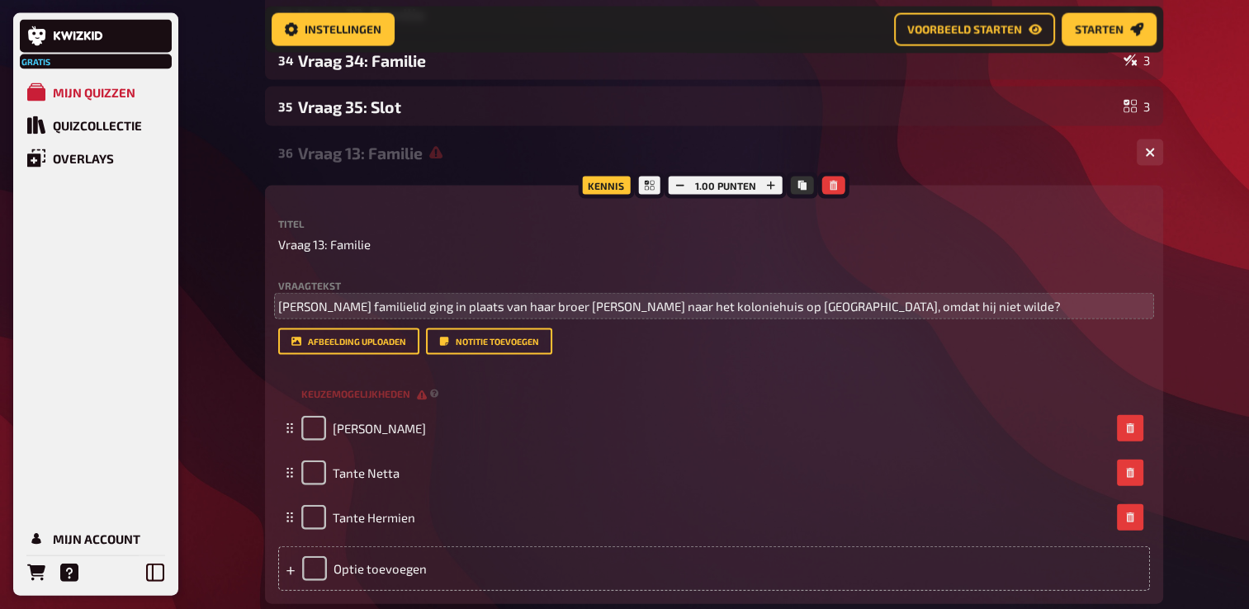
click at [1037, 310] on div "Vraagtekst [PERSON_NAME] familielid ging in plaats van haar broer [PERSON_NAME]…" at bounding box center [714, 298] width 872 height 35
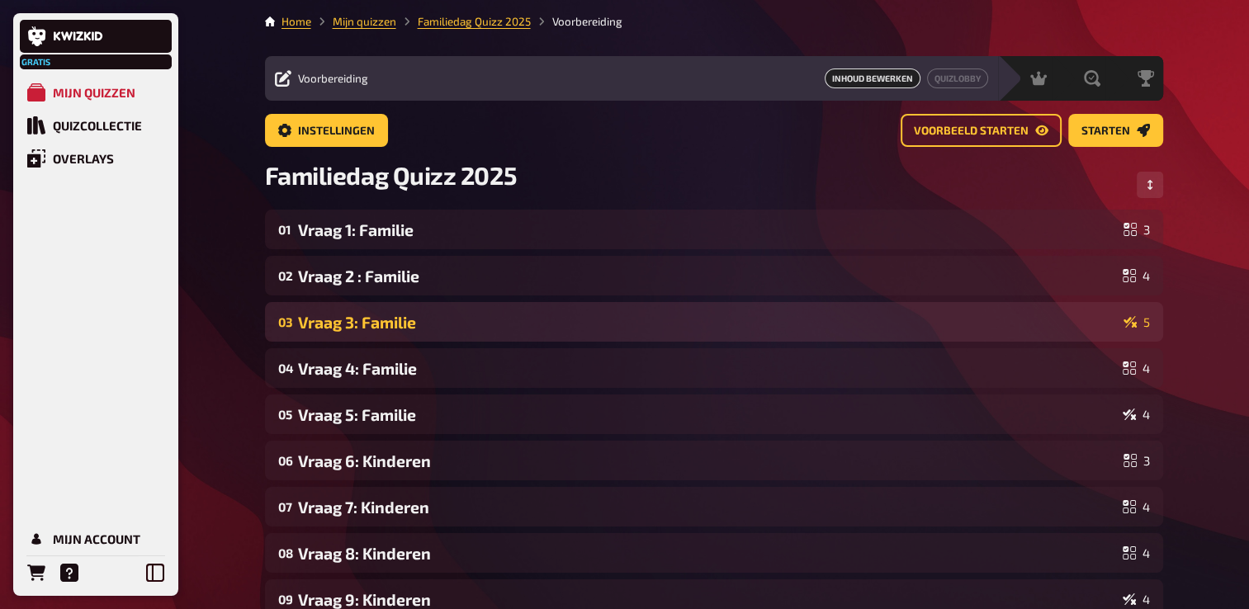
scroll to position [0, 0]
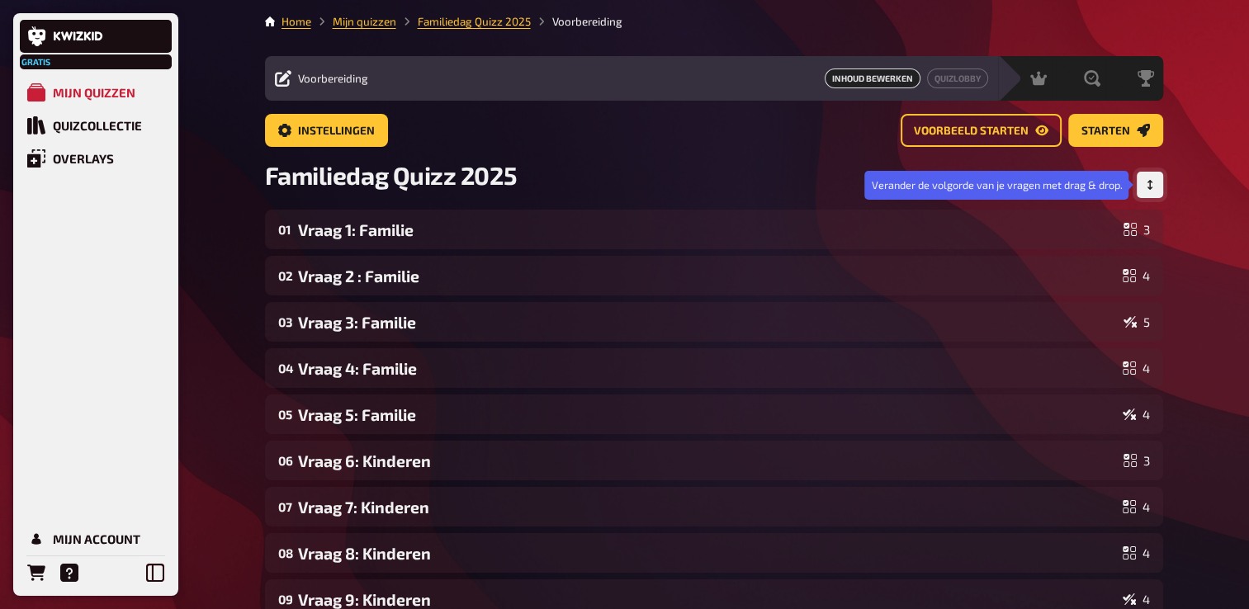
click at [1147, 189] on icon "Volgorde aanpassen" at bounding box center [1150, 185] width 10 height 10
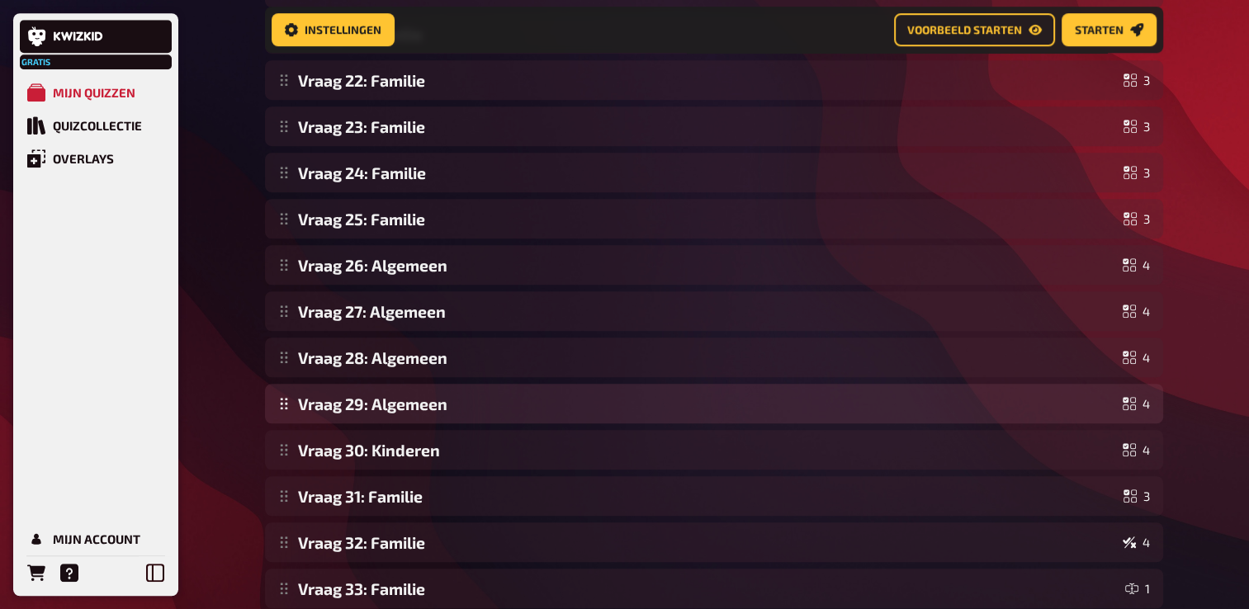
scroll to position [1350, 0]
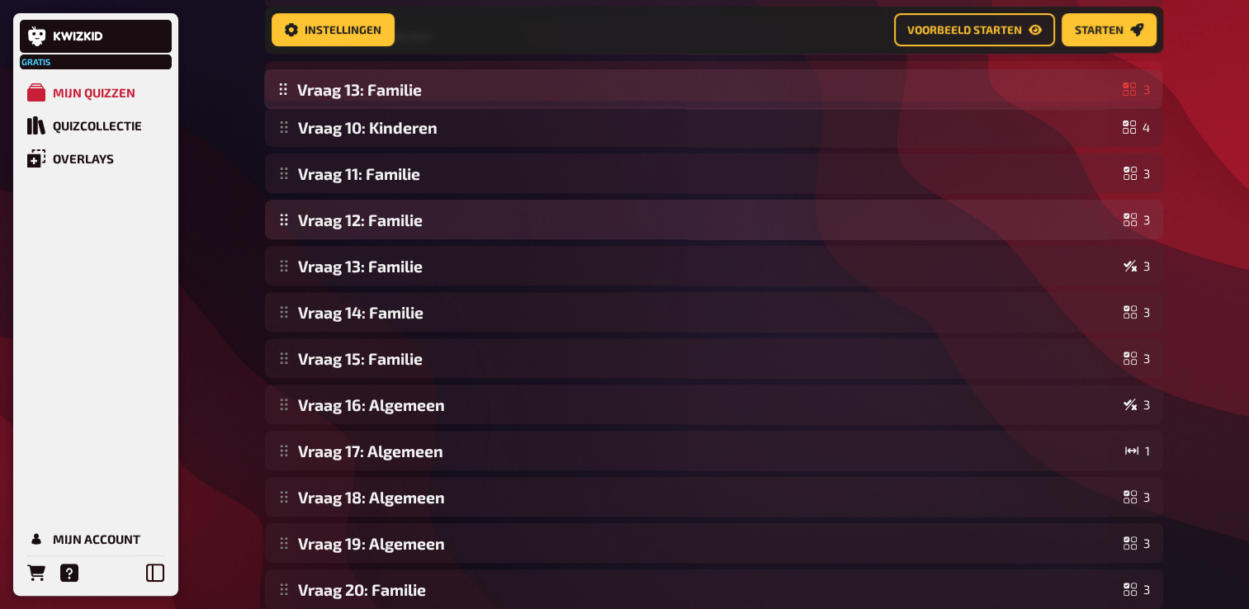
scroll to position [573, 0]
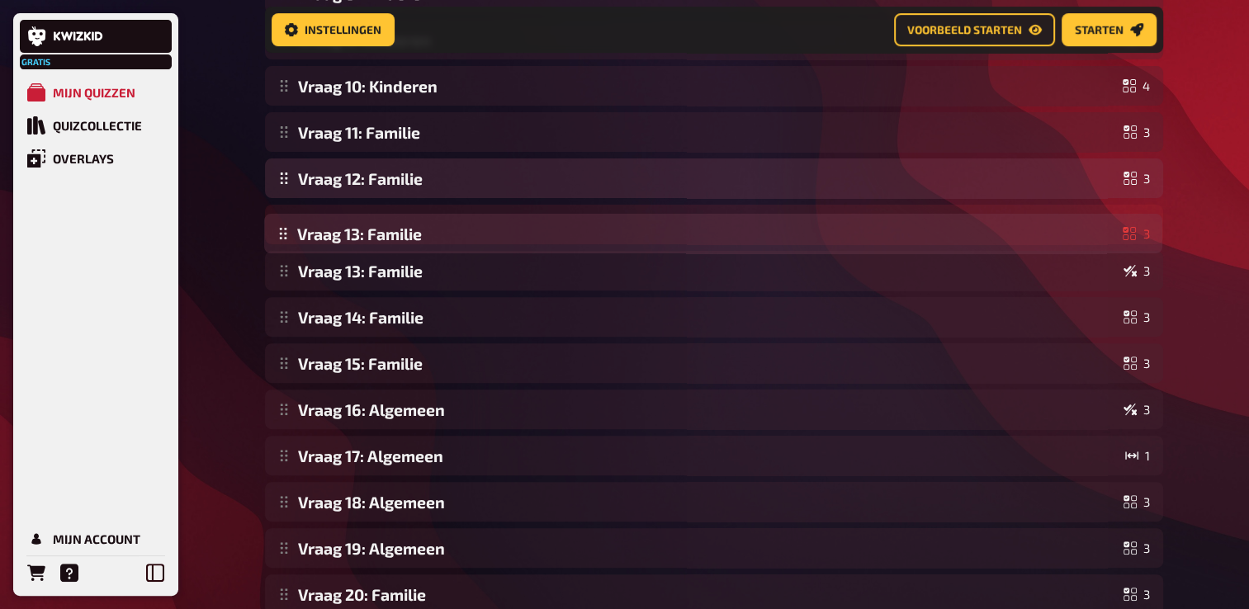
drag, startPoint x: 380, startPoint y: 519, endPoint x: 400, endPoint y: 244, distance: 276.4
click at [399, 243] on div "Vraag 1: Familie 3 Vraag 2 : Familie 4 Vraag 3: Familie 5 Vraag 4: Familie 4 Vr…" at bounding box center [714, 478] width 898 height 1657
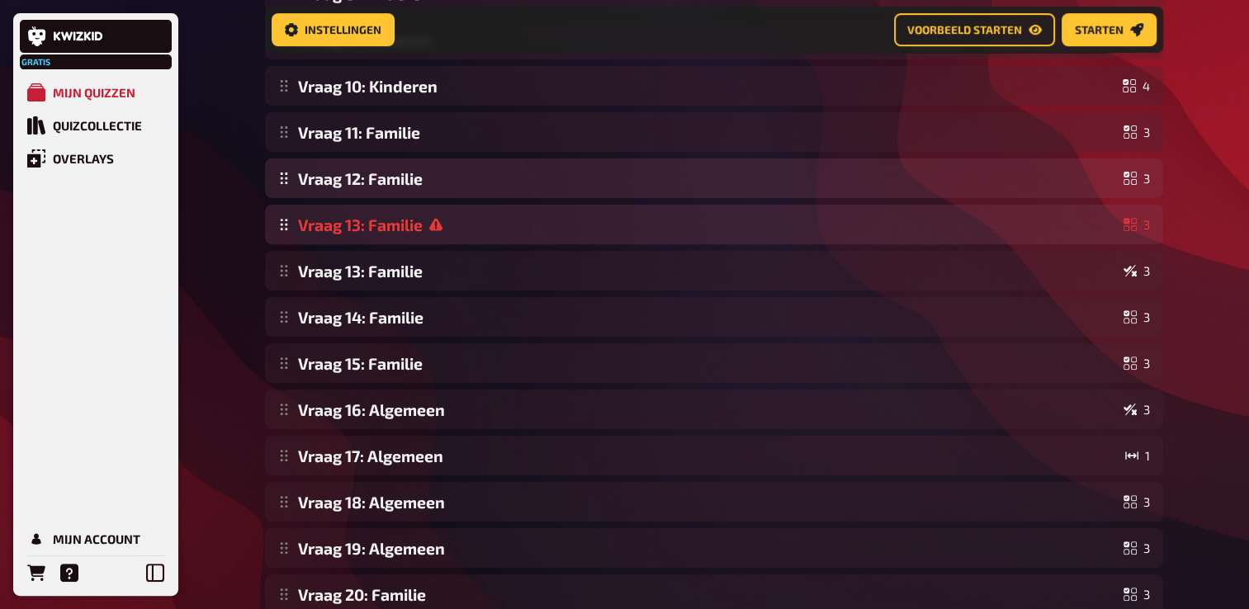
click at [420, 240] on div "Vraag 1: Familie 3 Vraag 2 : Familie 4 Vraag 3: Familie 5 Vraag 4: Familie 4 Vr…" at bounding box center [714, 478] width 898 height 1657
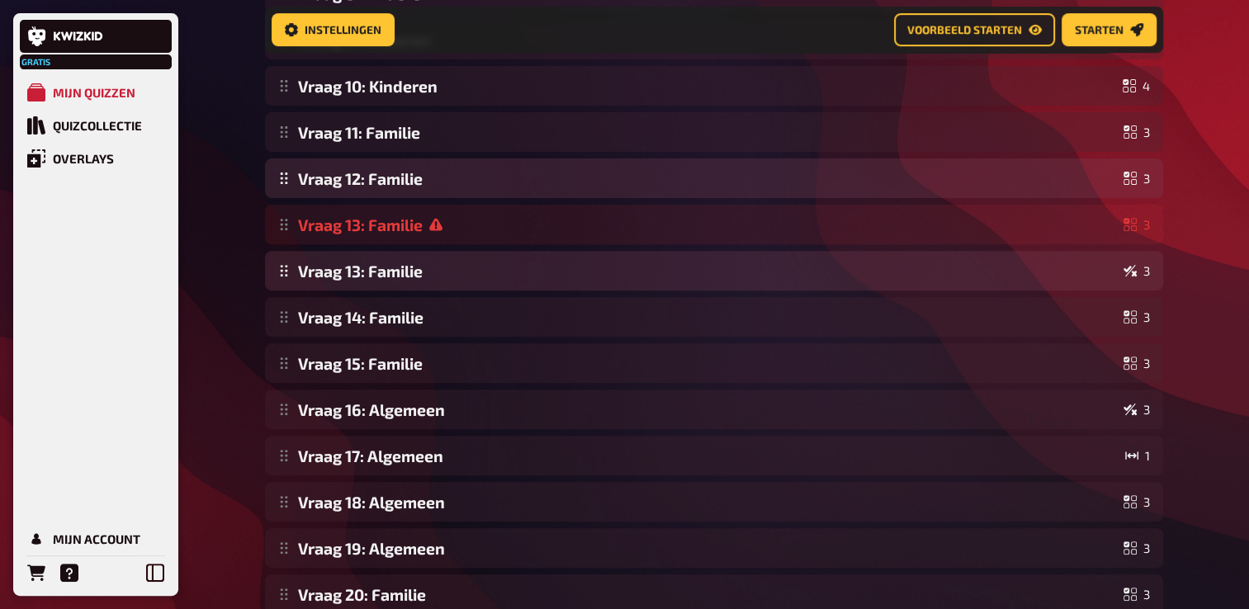
click at [413, 272] on div "Vraag 1: Familie 3 Vraag 2 : Familie 4 Vraag 3: Familie 5 Vraag 4: Familie 4 Vr…" at bounding box center [714, 478] width 898 height 1657
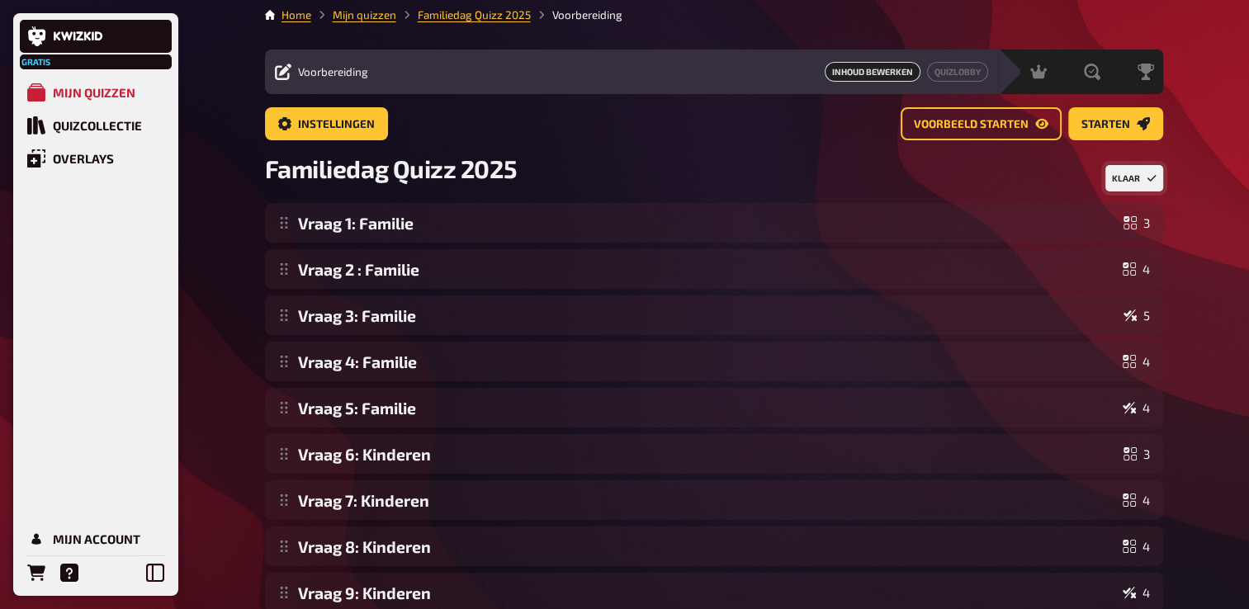
scroll to position [0, 0]
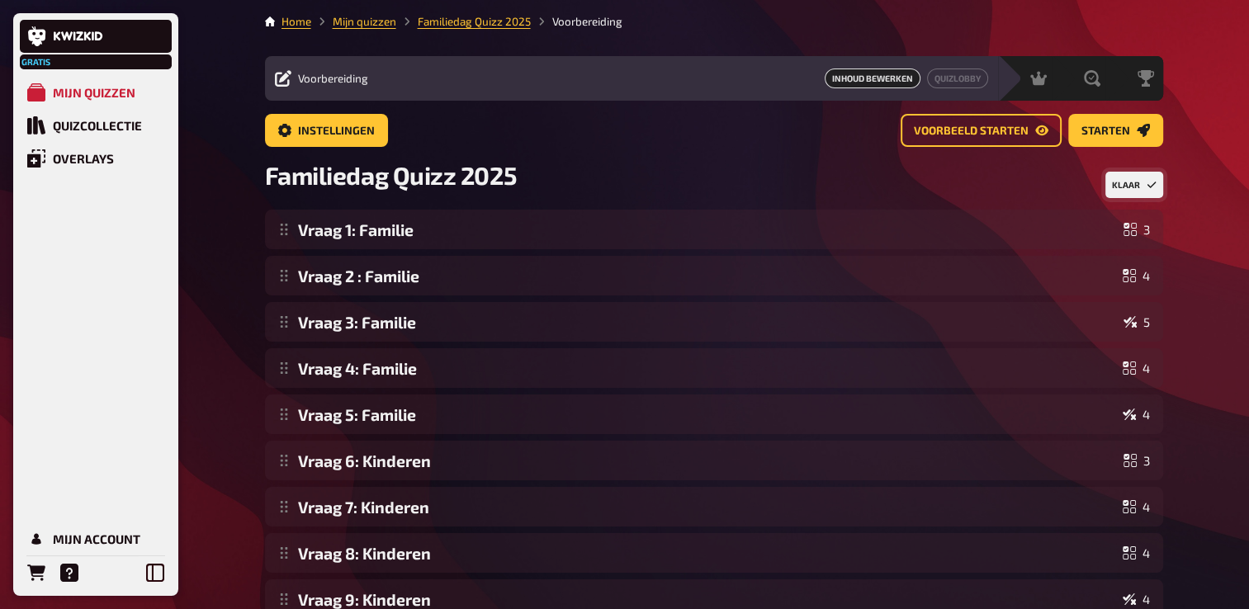
click at [1143, 185] on button "Klaar" at bounding box center [1134, 185] width 58 height 26
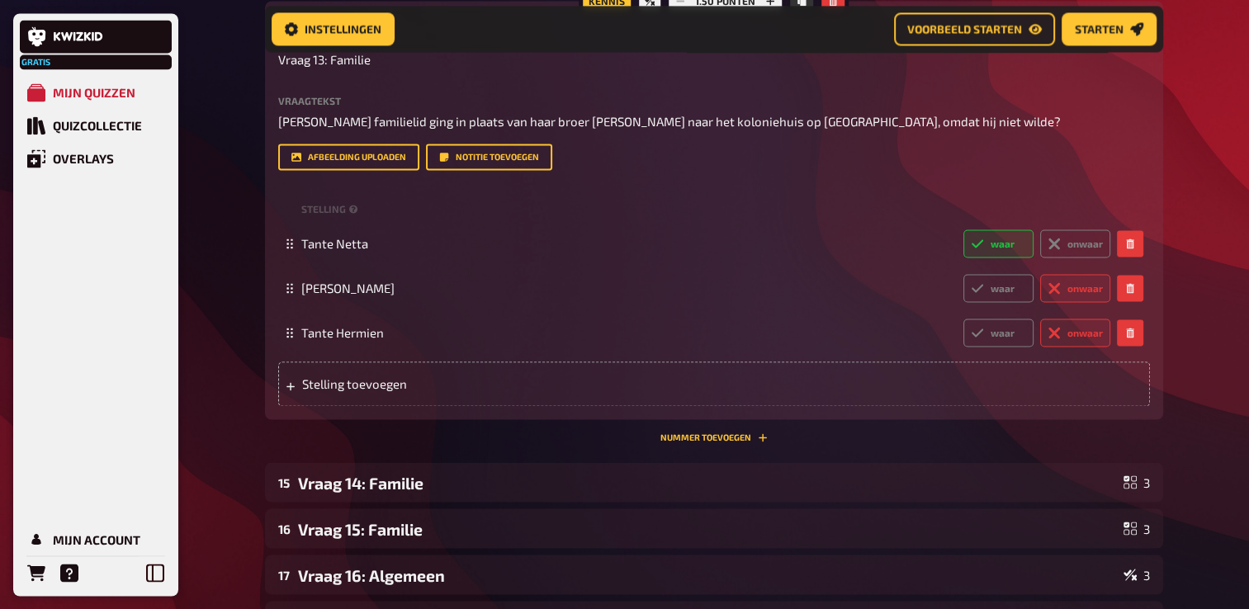
scroll to position [2737, 0]
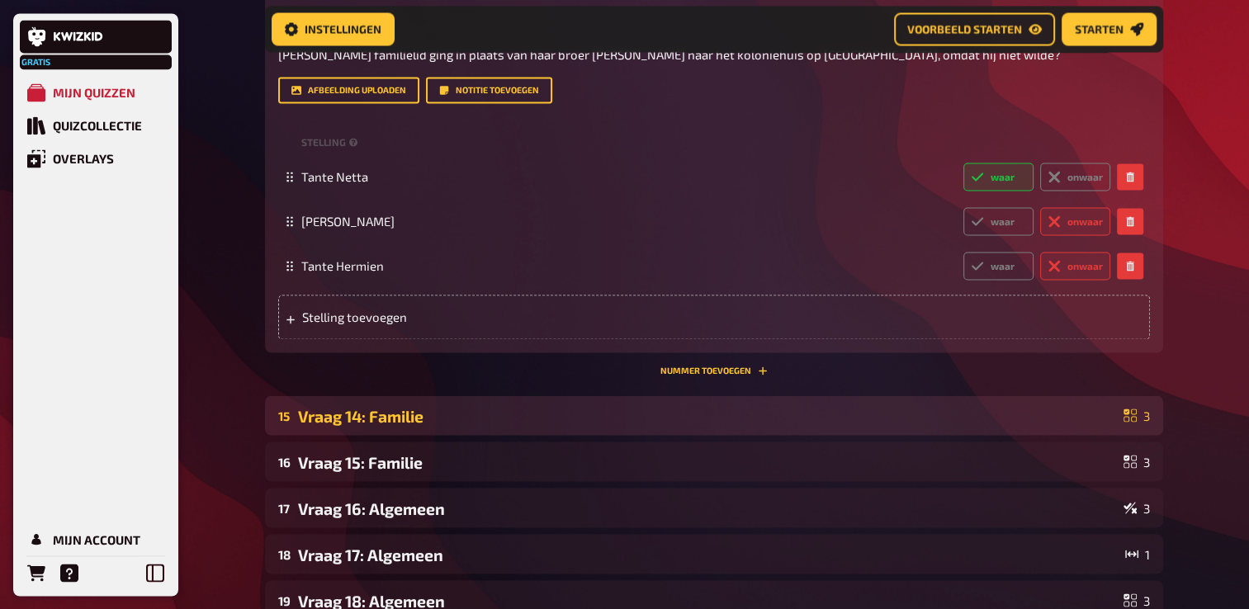
click at [447, 425] on div "Vraag 14: Familie" at bounding box center [707, 415] width 819 height 19
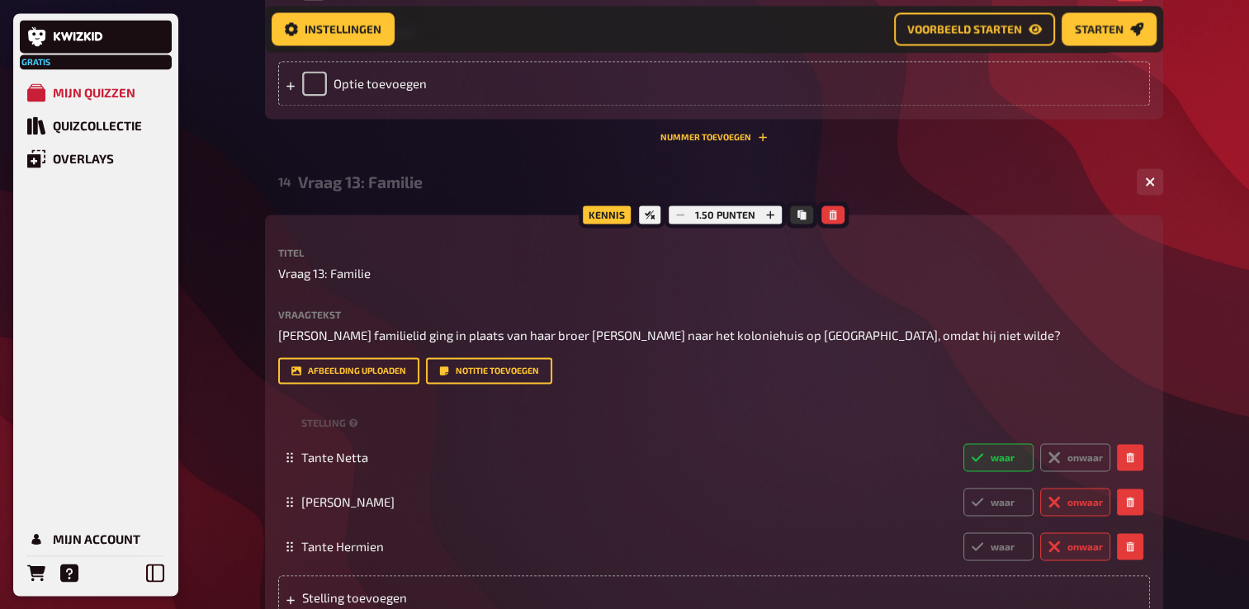
scroll to position [2572, 0]
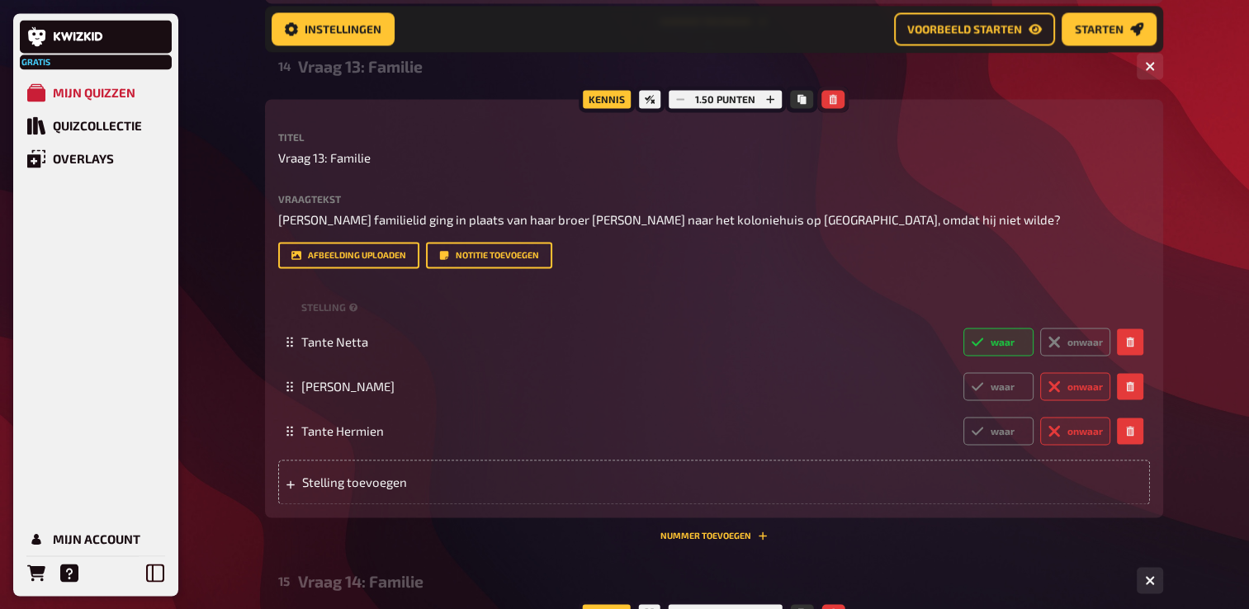
click at [830, 104] on icon "button" at bounding box center [833, 99] width 10 height 10
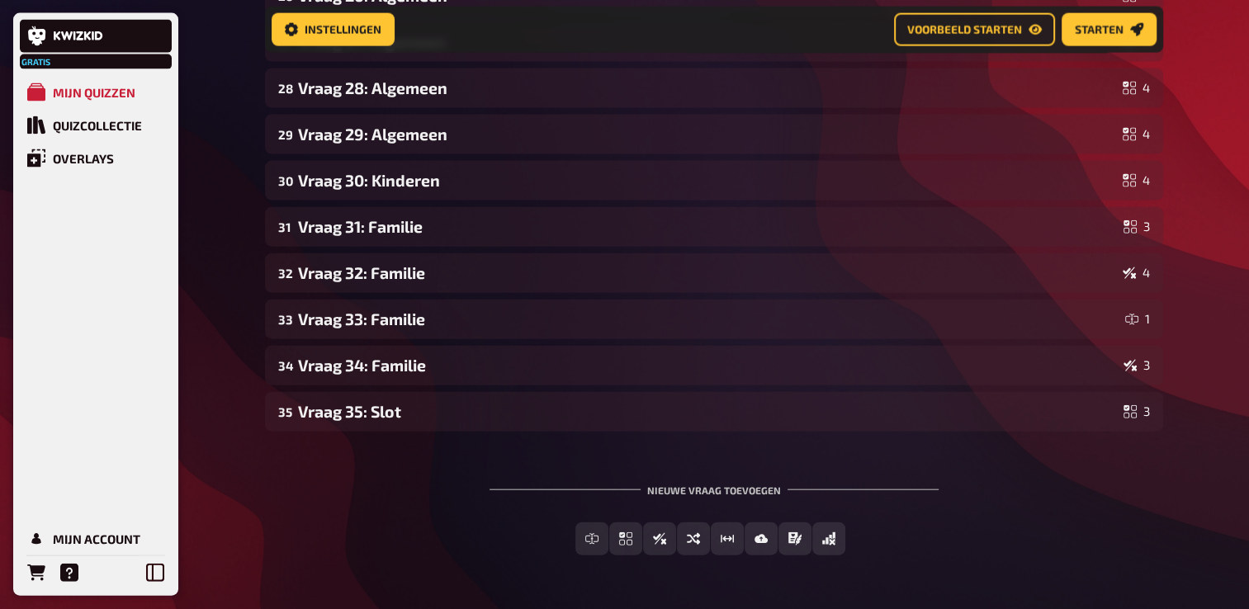
scroll to position [3766, 0]
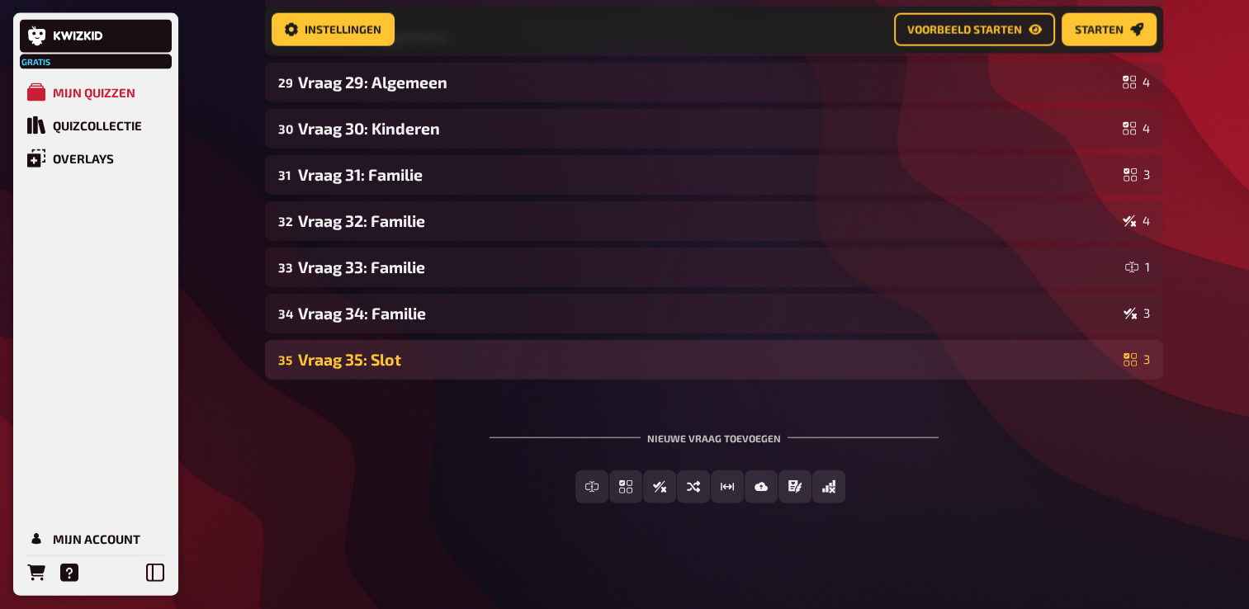
click at [412, 375] on div "35 Vraag 35: Slot 3" at bounding box center [714, 360] width 898 height 40
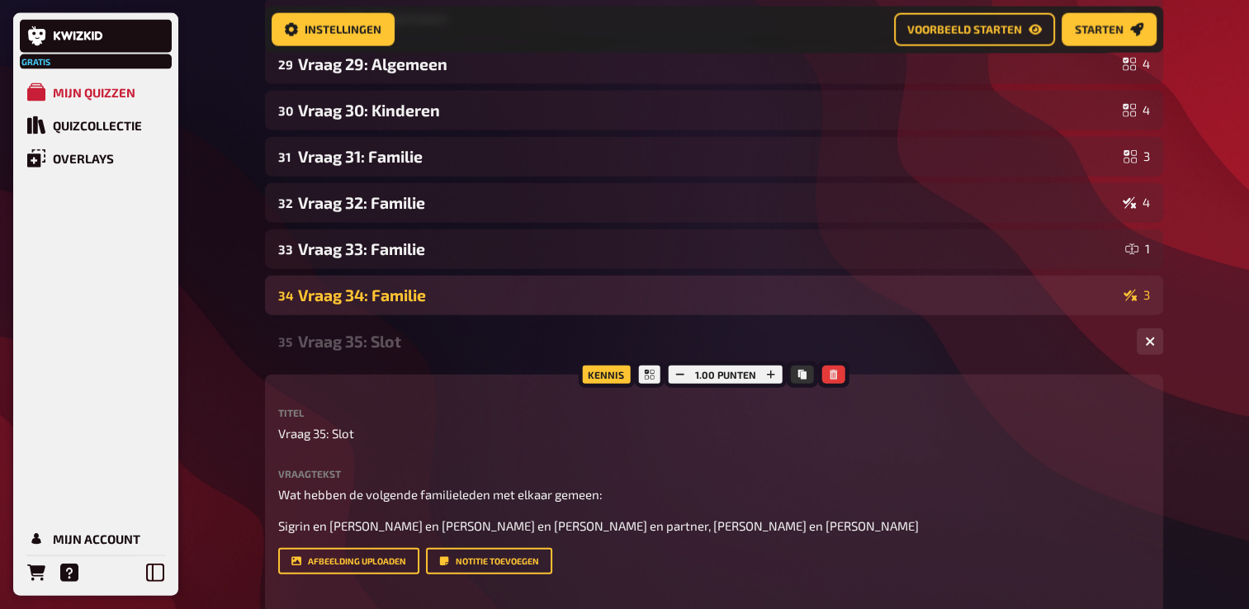
click at [409, 315] on div "34 Vraag 34: Familie 3" at bounding box center [714, 296] width 898 height 40
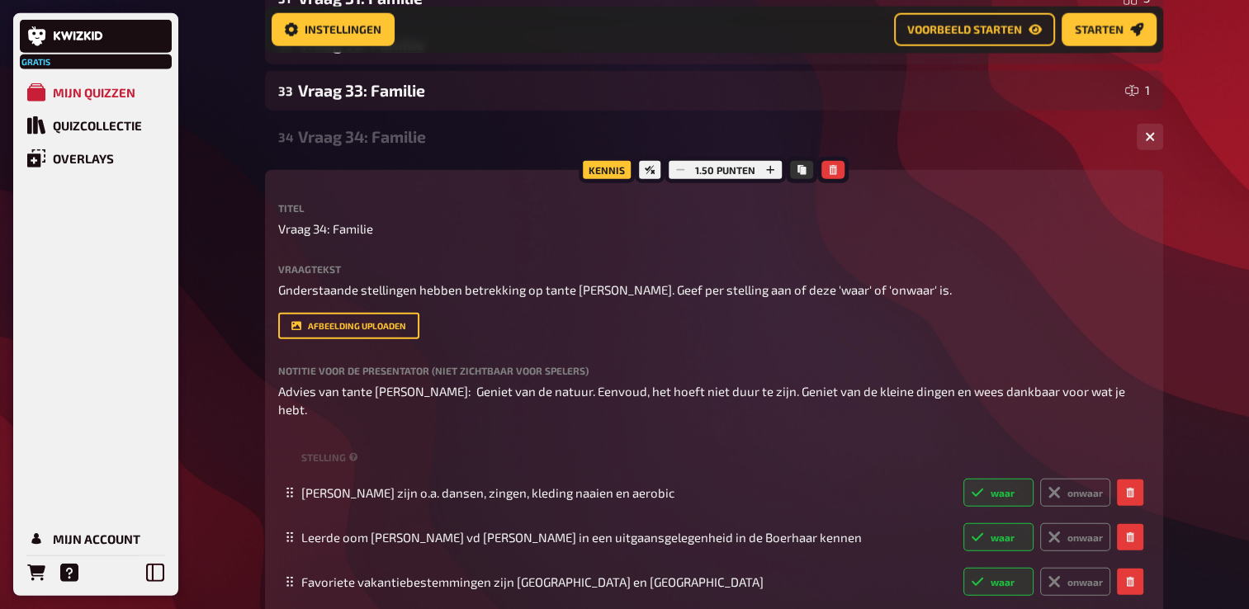
scroll to position [3932, 0]
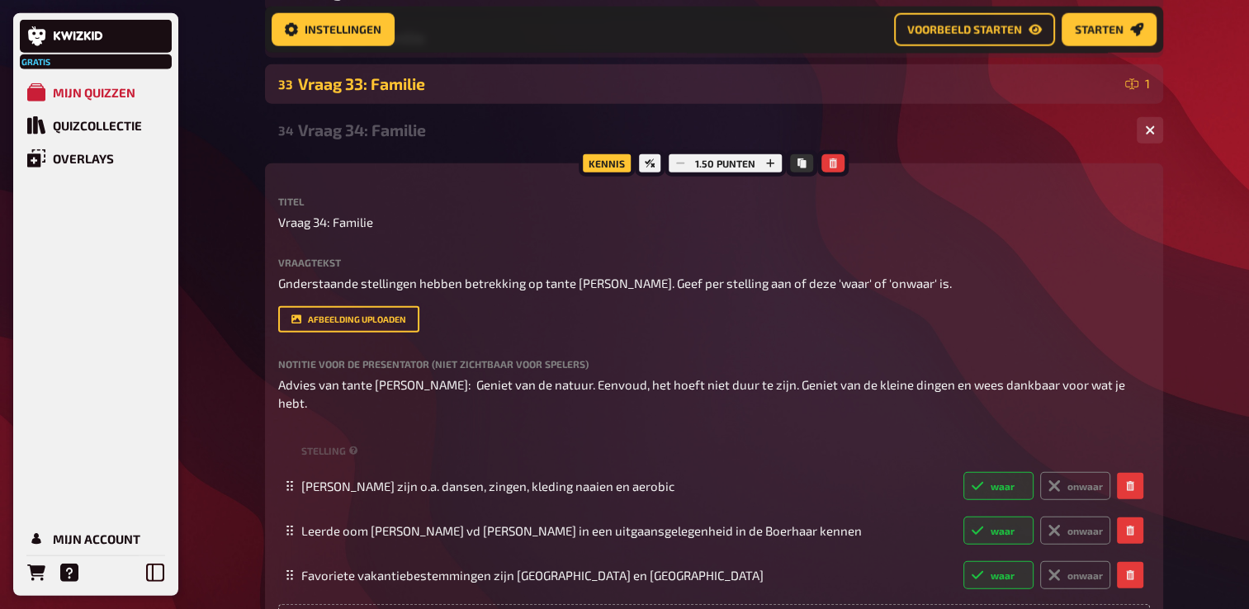
click at [381, 104] on div "33 Vraag 33: Familie 1" at bounding box center [714, 84] width 898 height 40
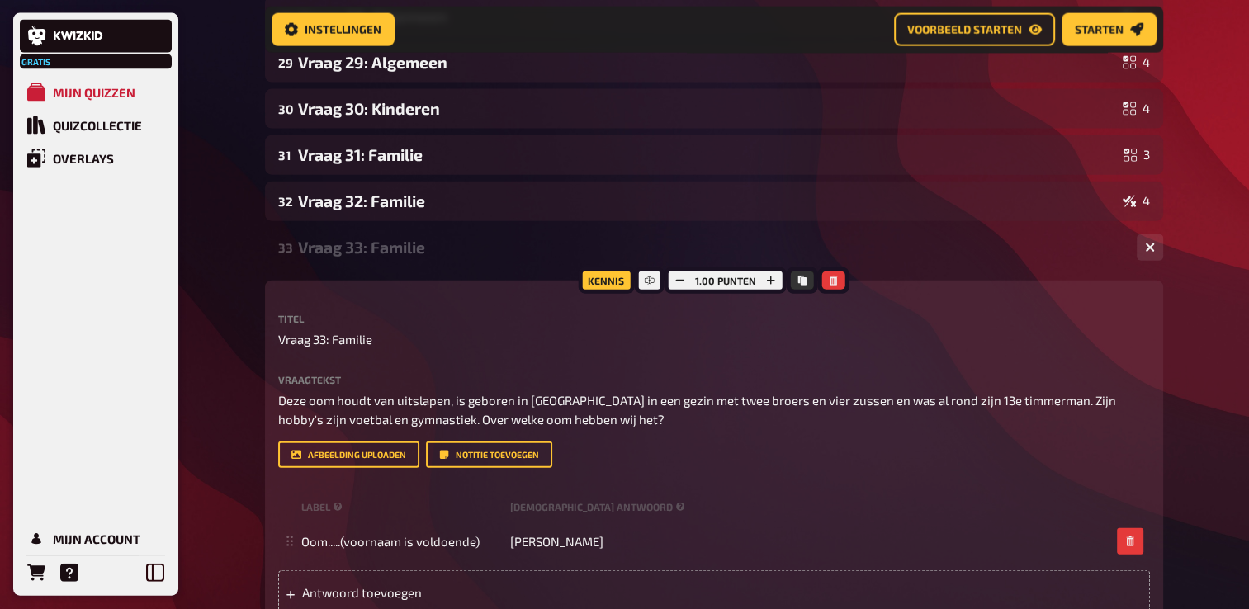
scroll to position [3766, 0]
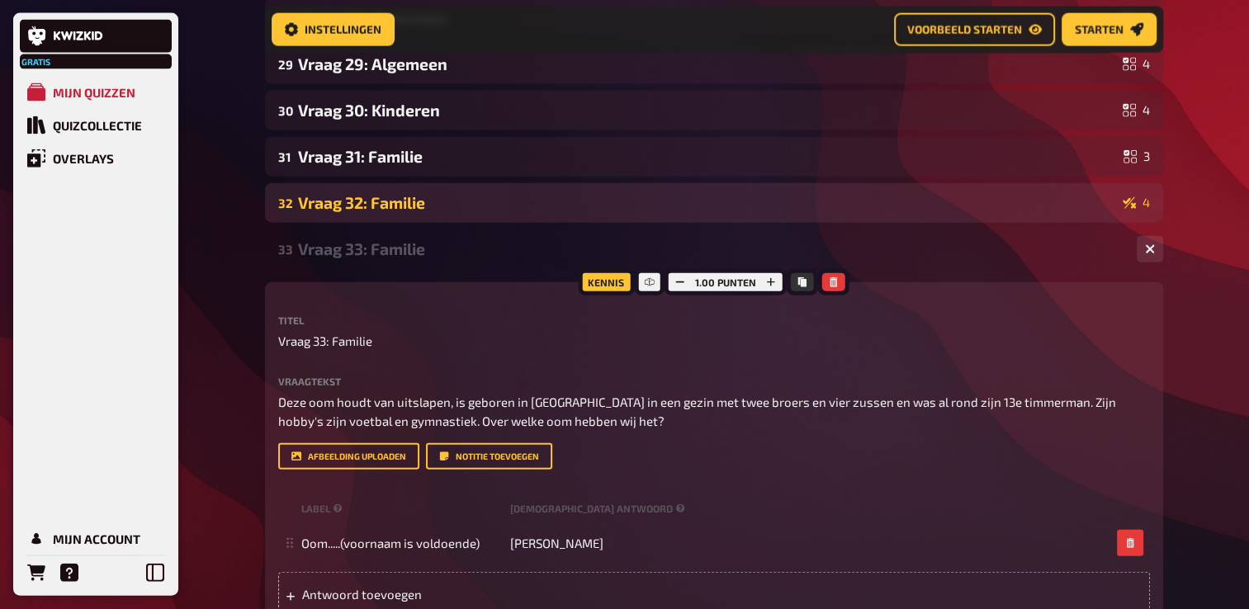
click at [364, 212] on div "Vraag 32: Familie" at bounding box center [707, 202] width 818 height 19
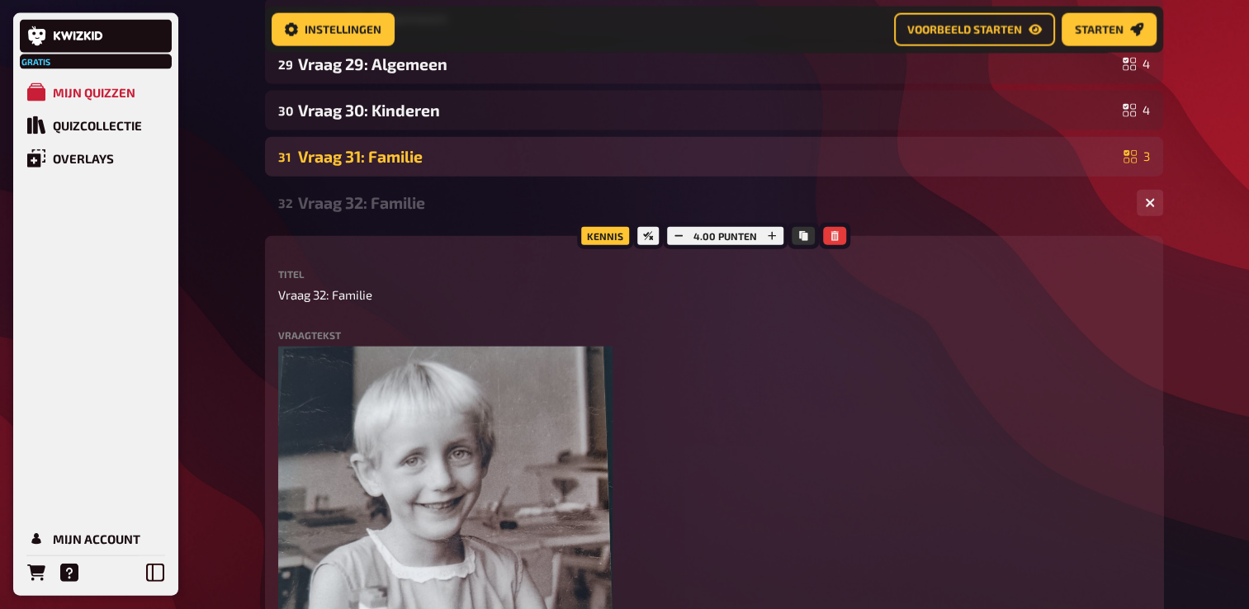
click at [373, 166] on div "Vraag 31: Familie" at bounding box center [707, 156] width 819 height 19
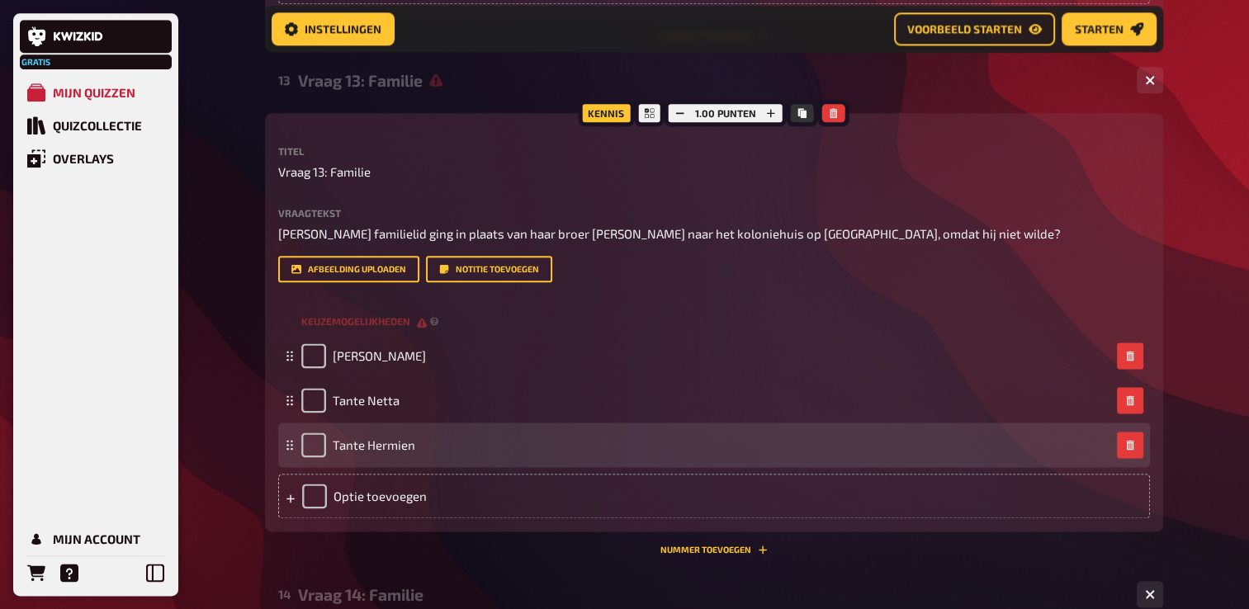
scroll to position [2033, 0]
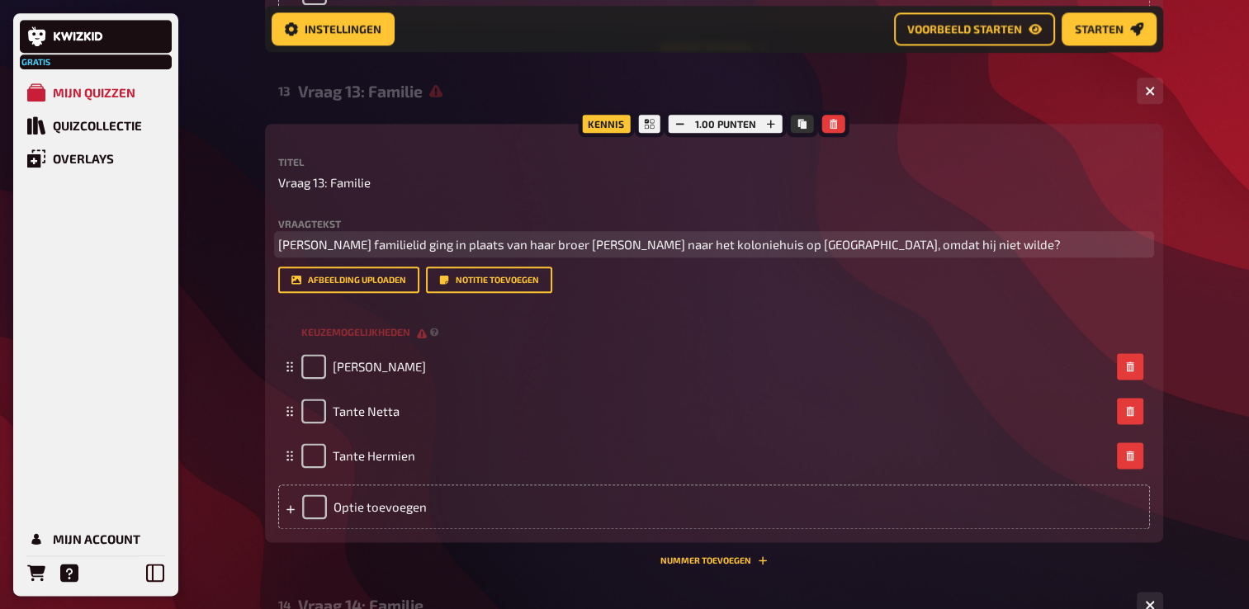
click at [548, 252] on span "[PERSON_NAME] familielid ging in plaats van haar broer [PERSON_NAME] naar het k…" at bounding box center [669, 244] width 783 height 15
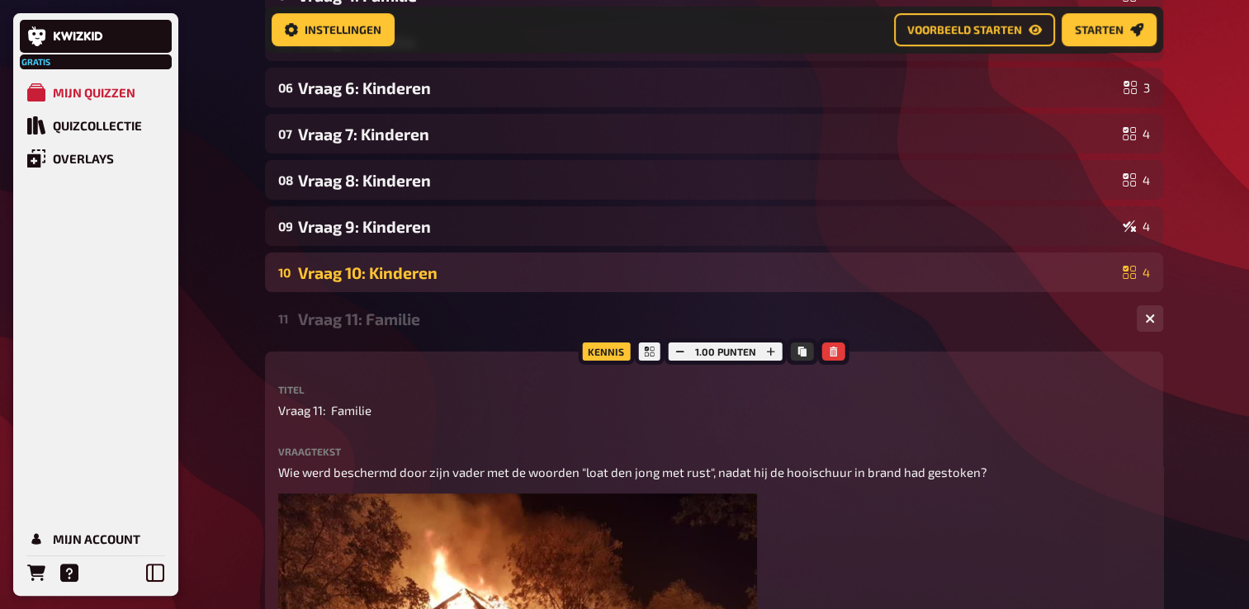
scroll to position [382, 0]
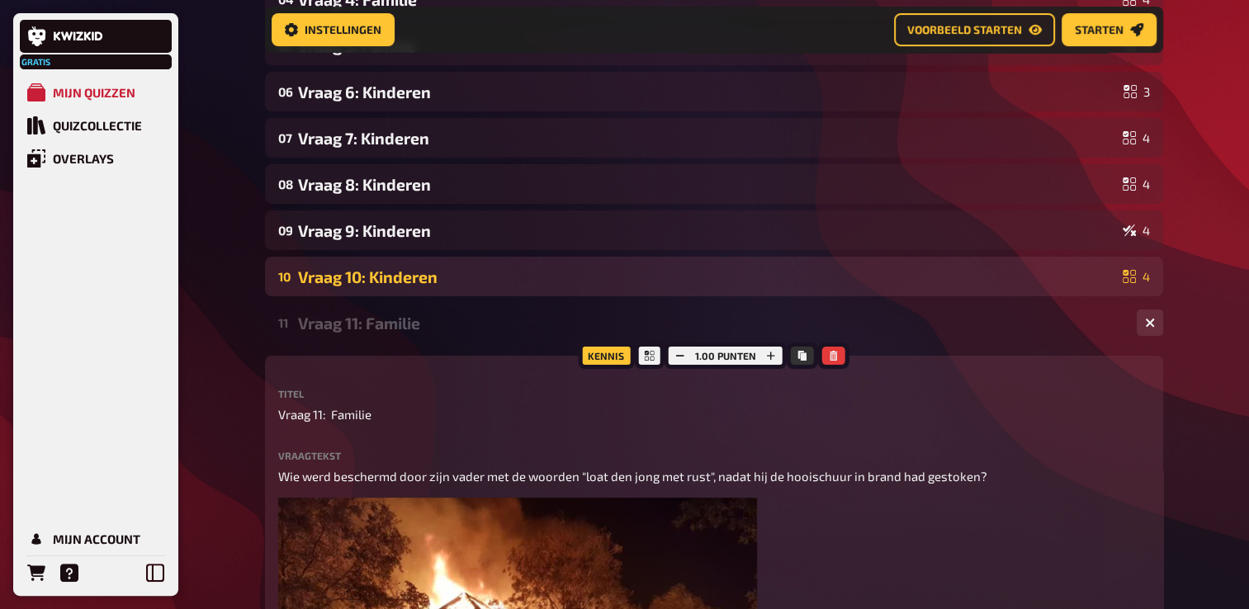
click at [415, 282] on div "Vraag 10: Kinderen" at bounding box center [707, 276] width 818 height 19
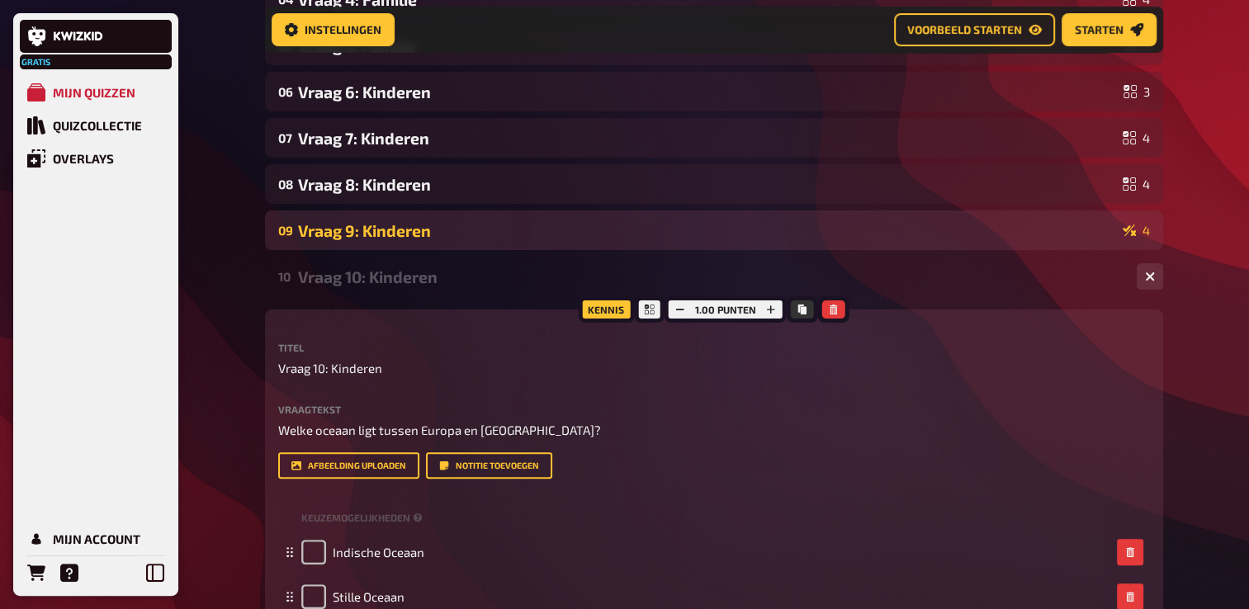
click at [406, 239] on div "09 Vraag 9: Kinderen 4" at bounding box center [714, 230] width 898 height 40
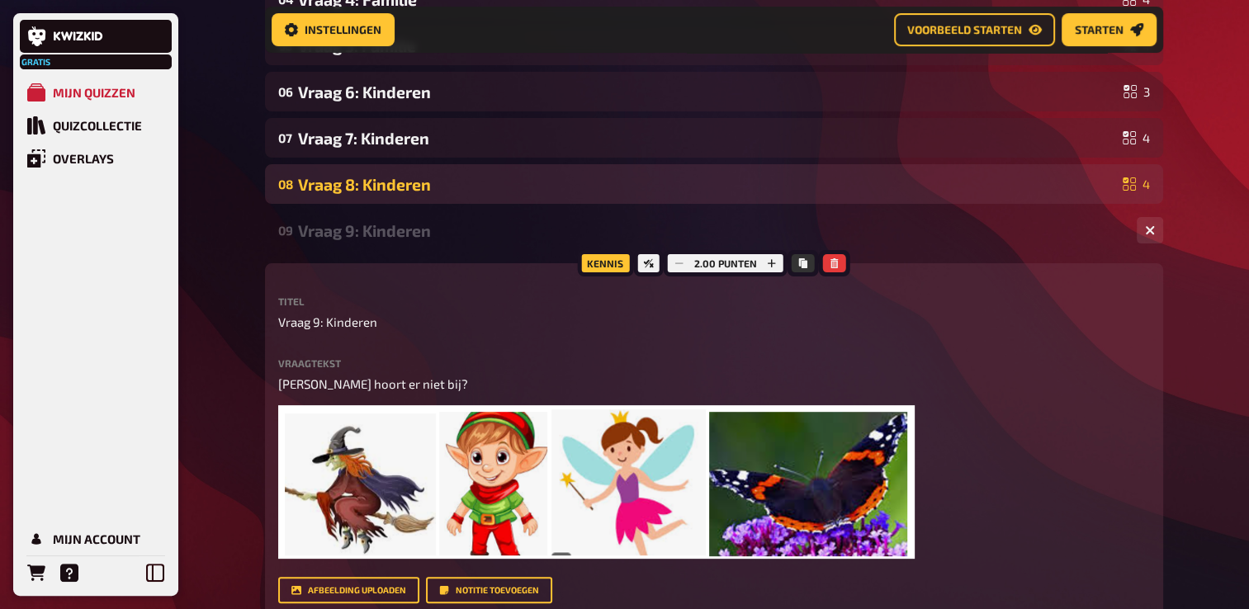
click at [389, 193] on div "08 Vraag 8: Kinderen 4" at bounding box center [714, 184] width 898 height 40
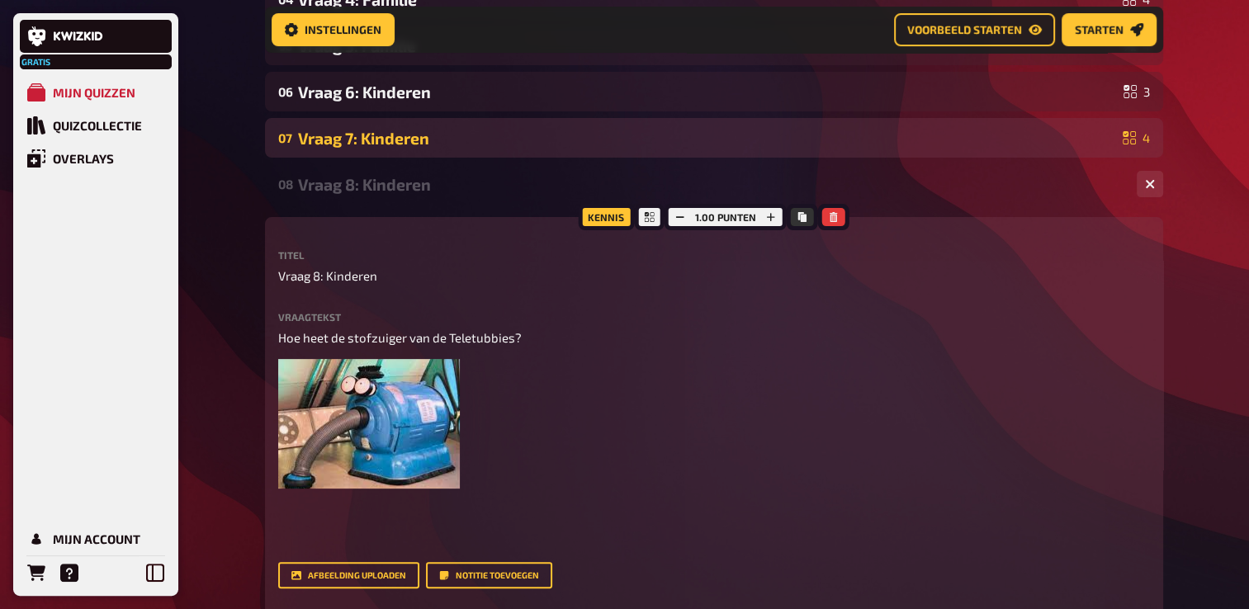
click at [365, 151] on div "07 Vraag 7: Kinderen 4" at bounding box center [714, 138] width 898 height 40
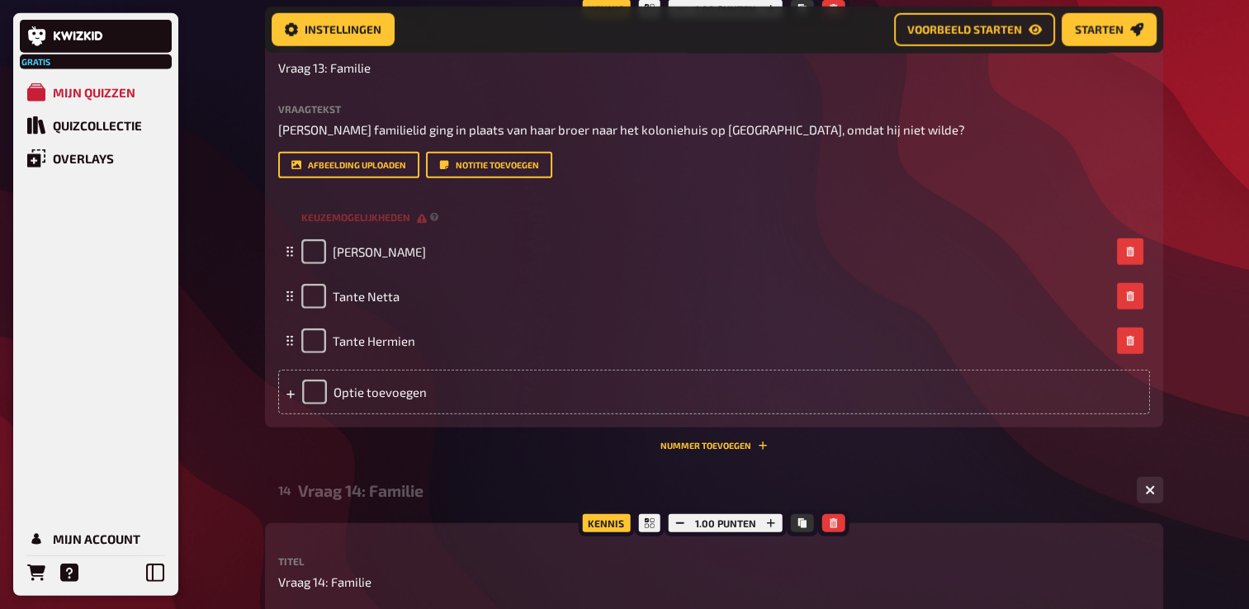
scroll to position [4674, 0]
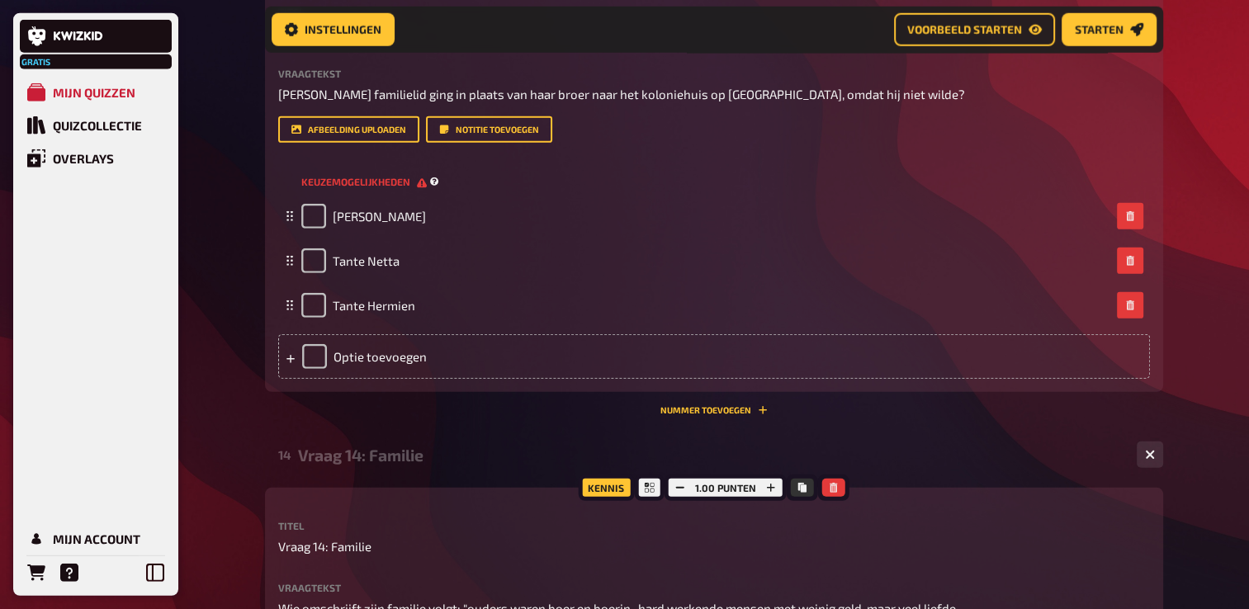
click at [416, 189] on span "Keuzemogelijkheden" at bounding box center [363, 182] width 125 height 14
click at [426, 189] on small "Keuzemogelijkheden" at bounding box center [371, 182] width 141 height 14
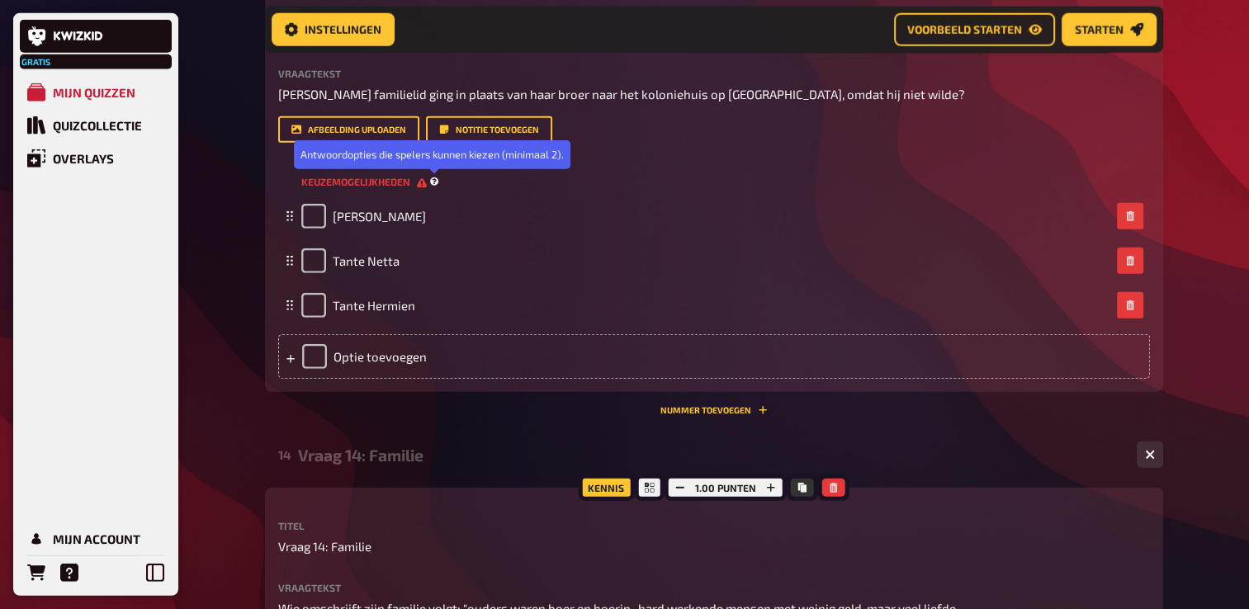
click at [436, 187] on icon at bounding box center [434, 181] width 9 height 9
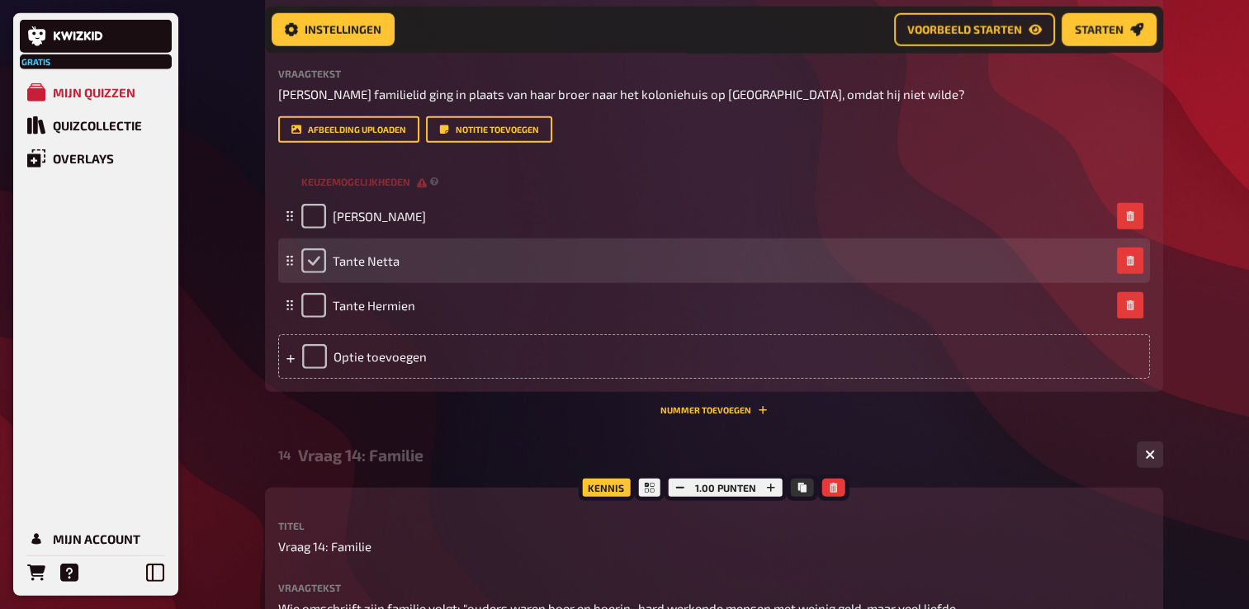
click at [312, 273] on input "checkbox" at bounding box center [313, 260] width 25 height 25
checkbox input "true"
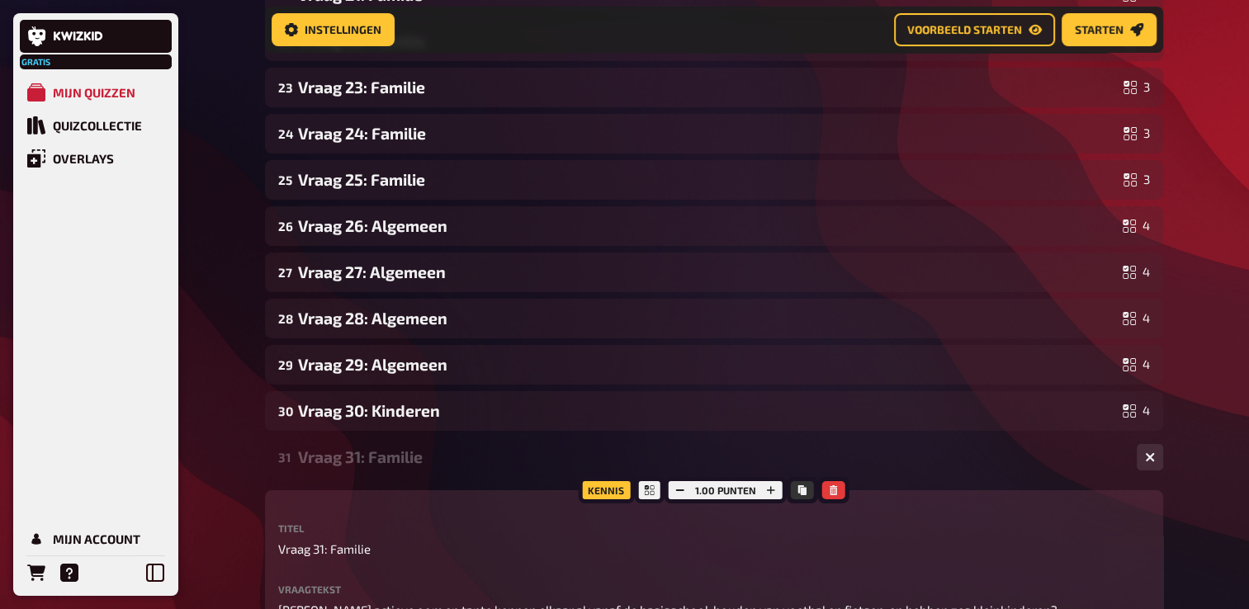
scroll to position [5995, 0]
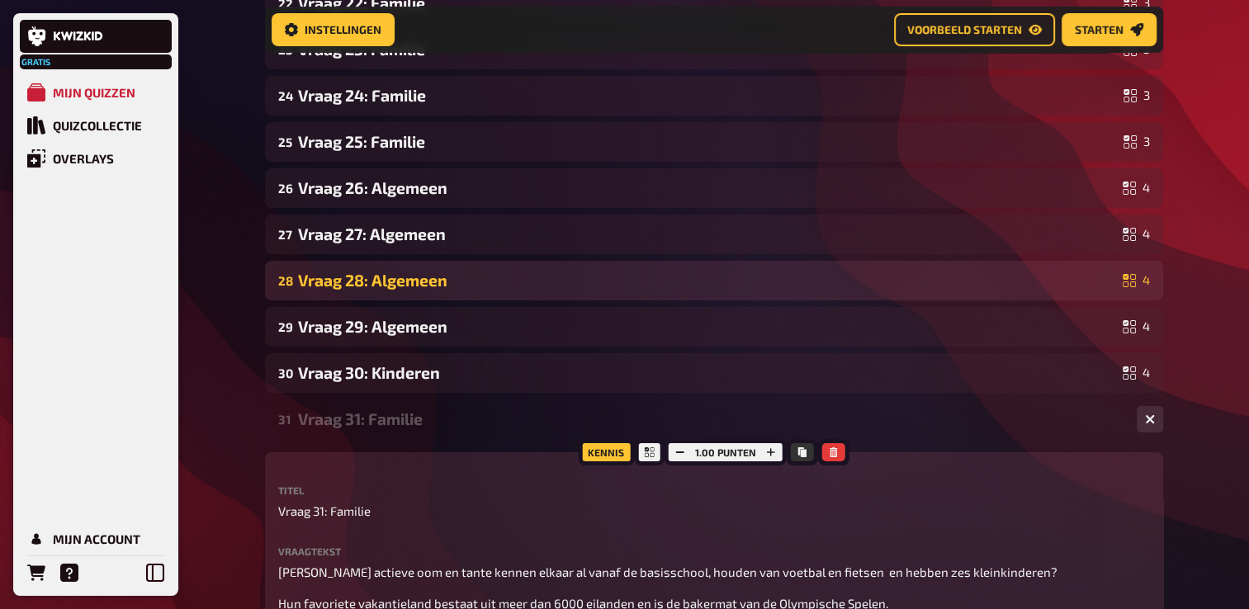
click at [470, 300] on div "28 Vraag 28: Algemeen 4" at bounding box center [714, 281] width 898 height 40
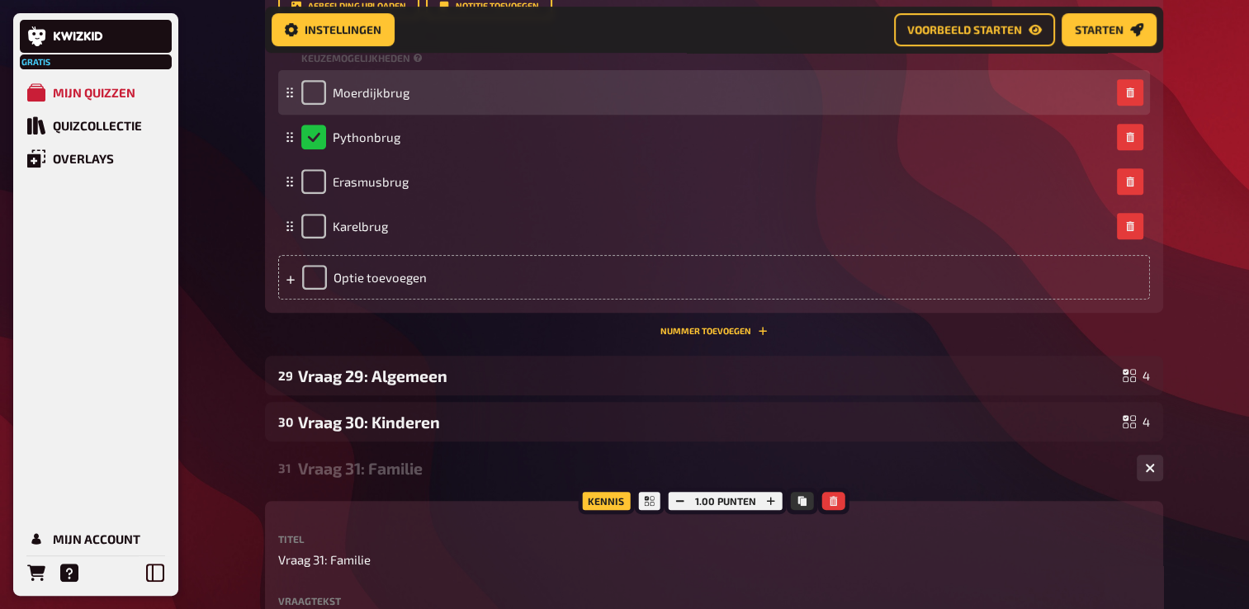
scroll to position [6986, 0]
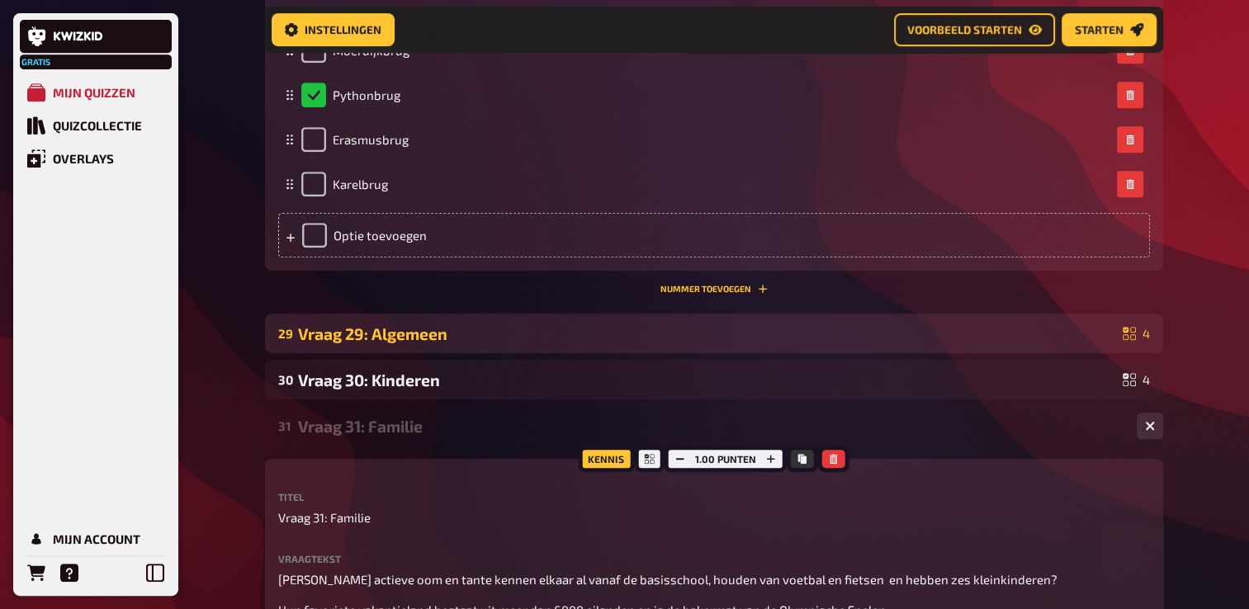
click at [409, 353] on div "29 Vraag 29: Algemeen 4" at bounding box center [714, 334] width 898 height 40
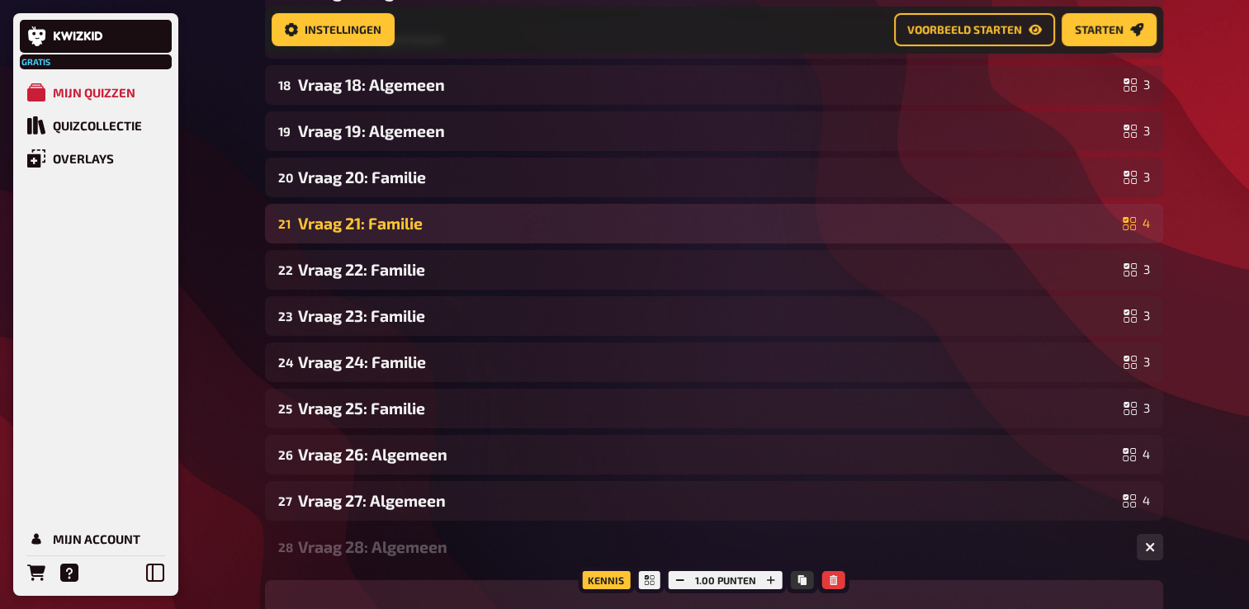
scroll to position [5709, 0]
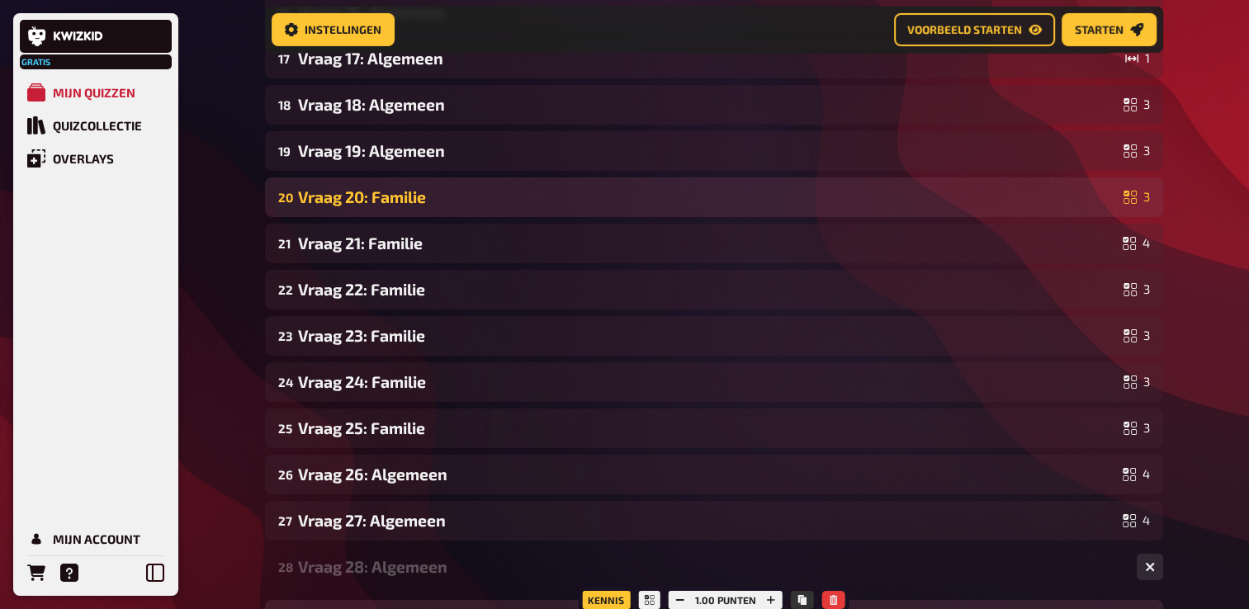
click at [363, 206] on div "Vraag 20: Familie" at bounding box center [707, 196] width 819 height 19
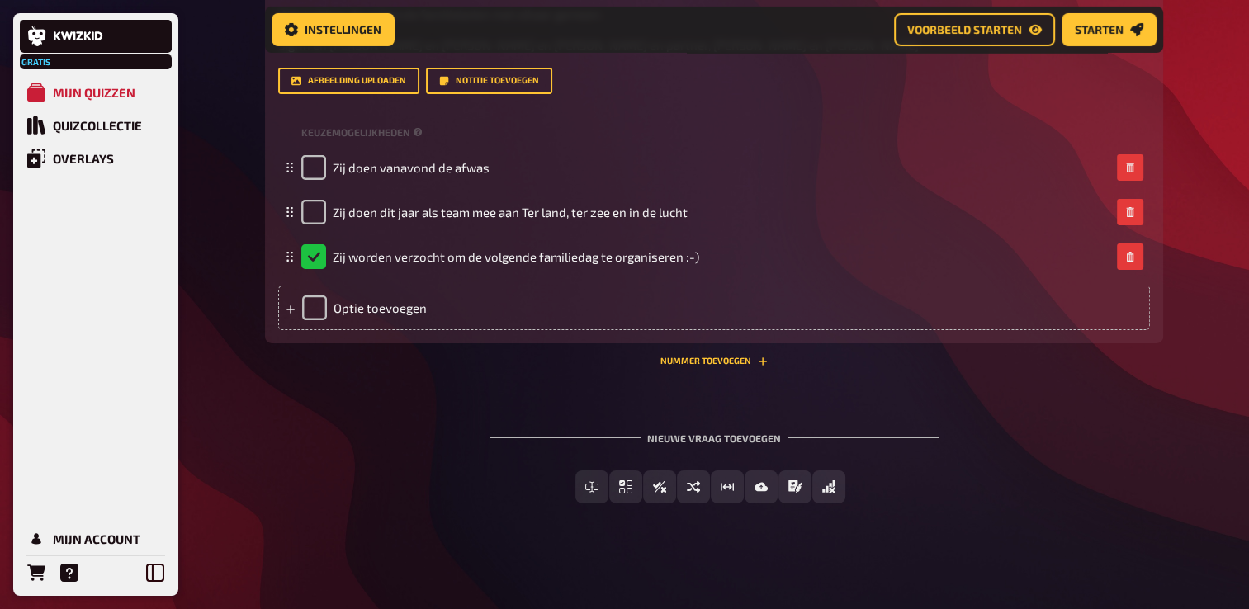
scroll to position [11764, 0]
